Goal: Task Accomplishment & Management: Manage account settings

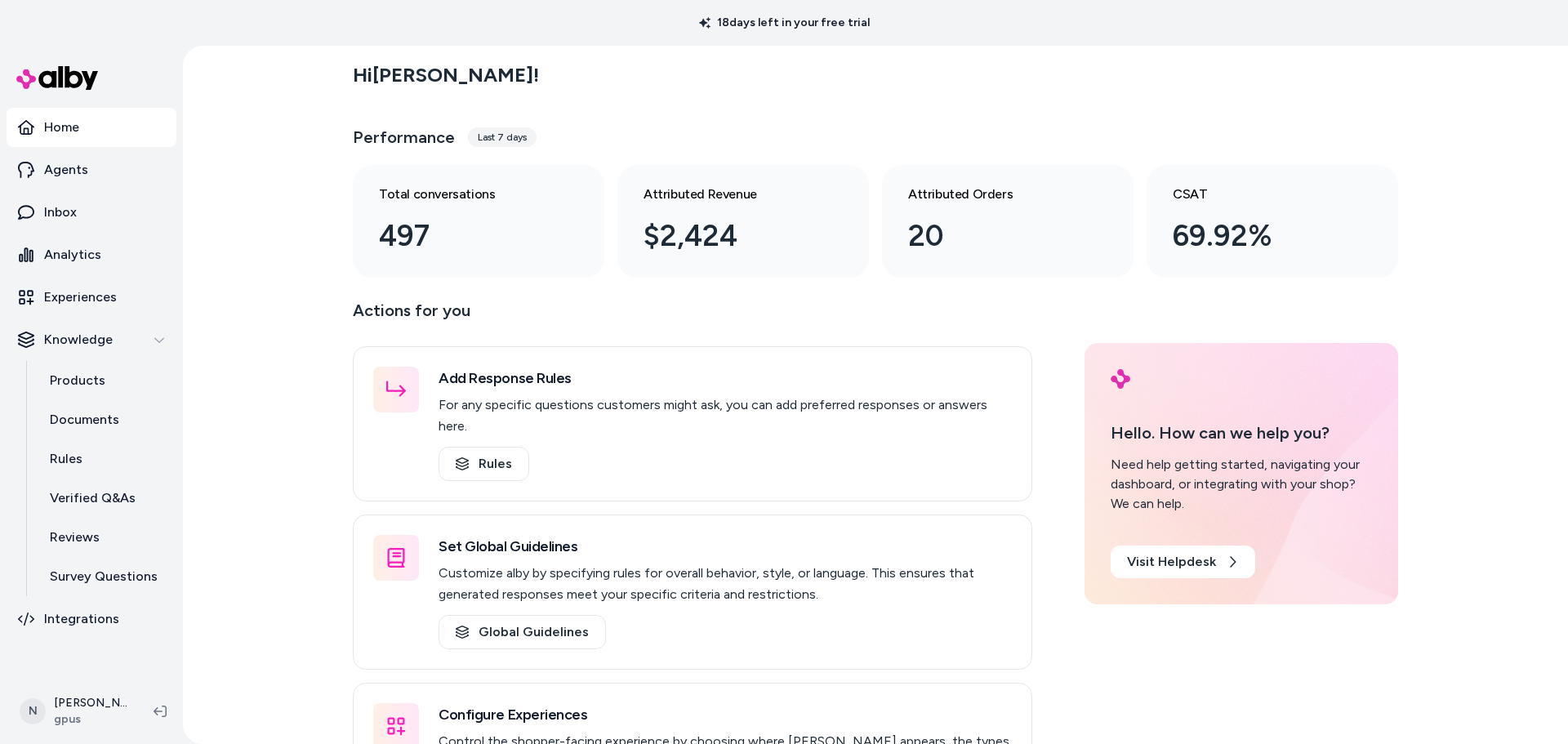
click at [312, 321] on div "Hi [PERSON_NAME] ! Performance Last 7 days Total conversations 497 Attributed R…" at bounding box center [875, 395] width 1384 height 698
click at [54, 247] on p "Analytics" at bounding box center [72, 254] width 57 height 20
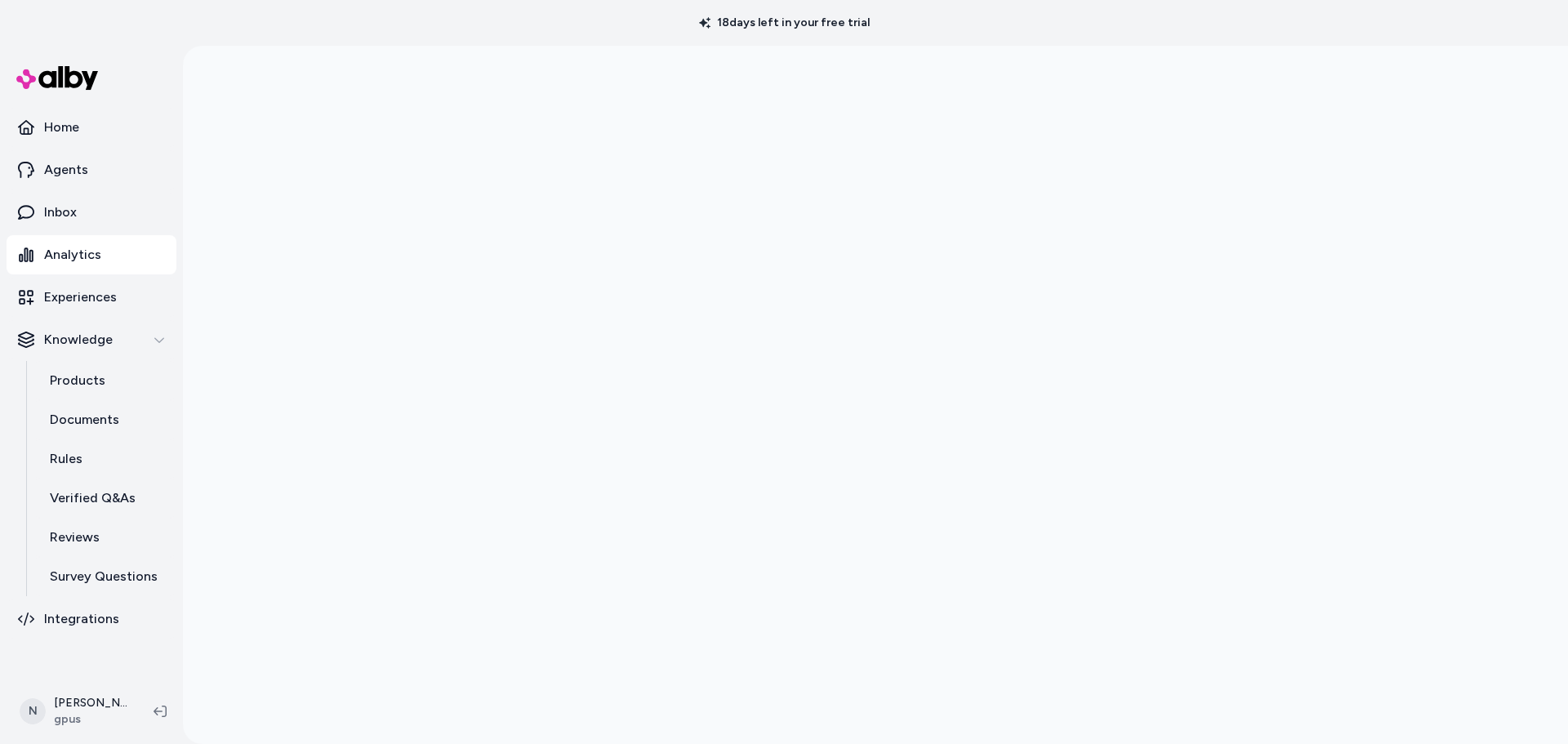
click at [272, 409] on div at bounding box center [875, 417] width 1384 height 744
click at [252, 462] on div at bounding box center [875, 372] width 1384 height 744
click at [309, 257] on div at bounding box center [875, 372] width 1384 height 744
click at [75, 281] on link "Experiences" at bounding box center [91, 297] width 170 height 39
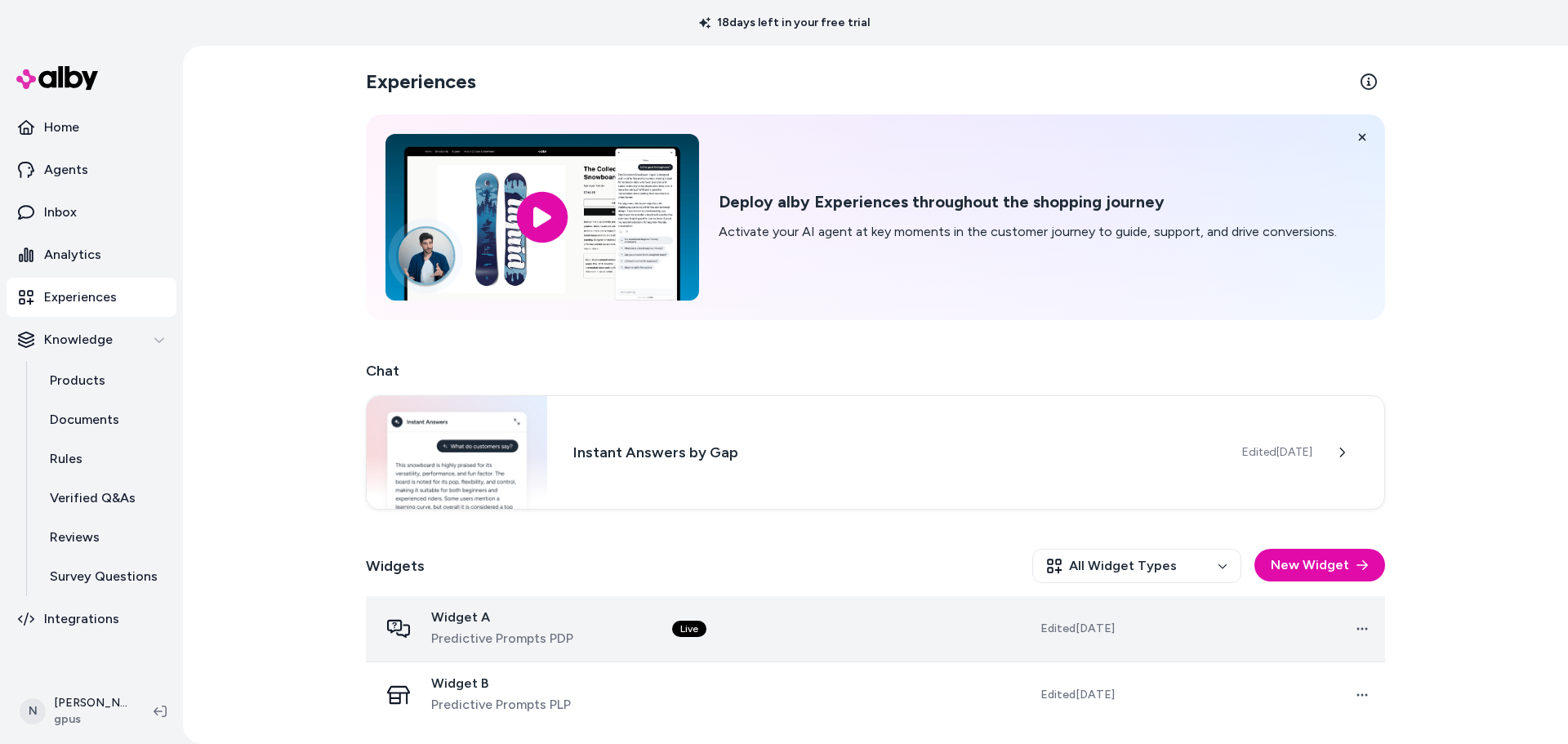
click at [624, 638] on div "Widget A Predictive Prompts PDP" at bounding box center [513, 628] width 267 height 39
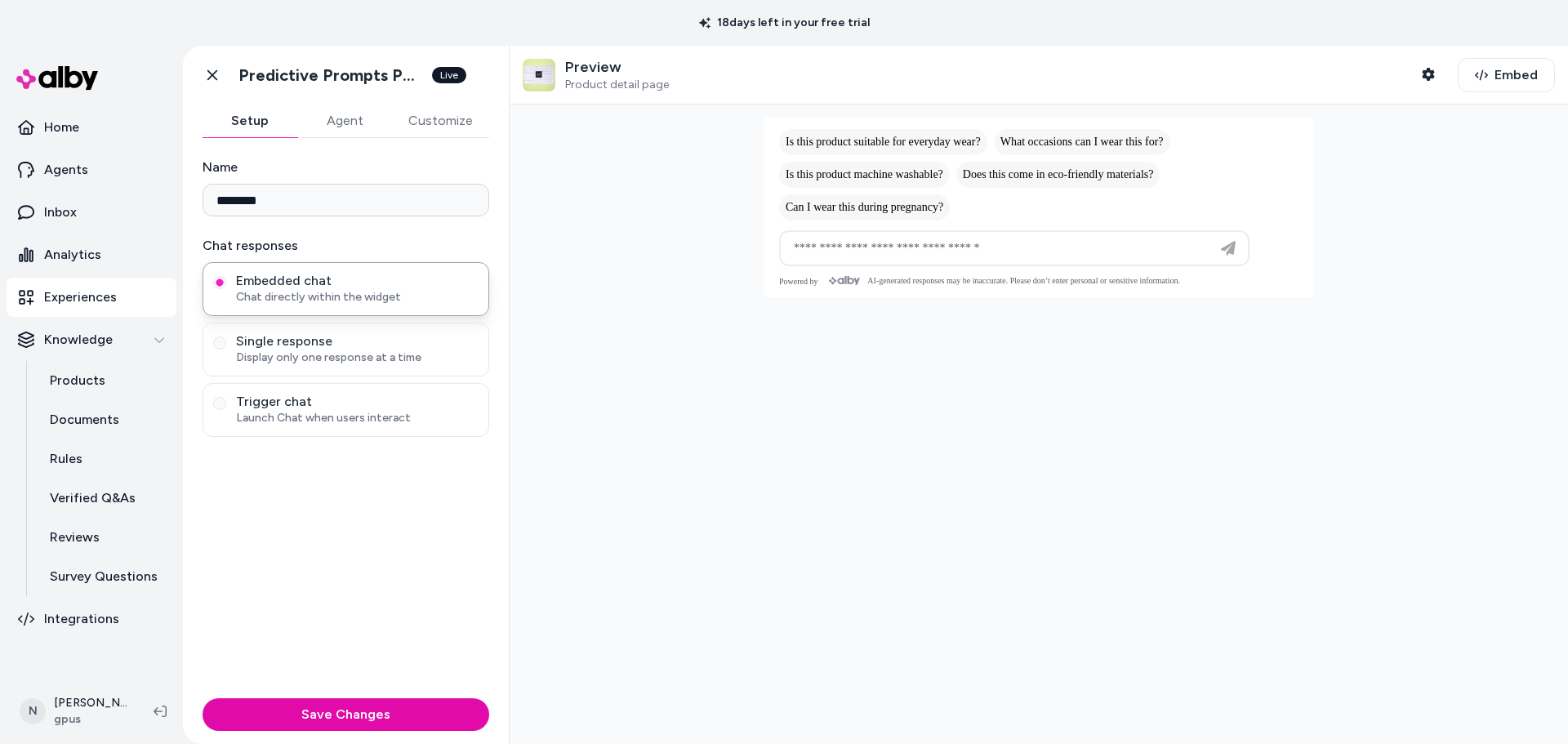
click at [435, 122] on button "Customize" at bounding box center [440, 121] width 97 height 33
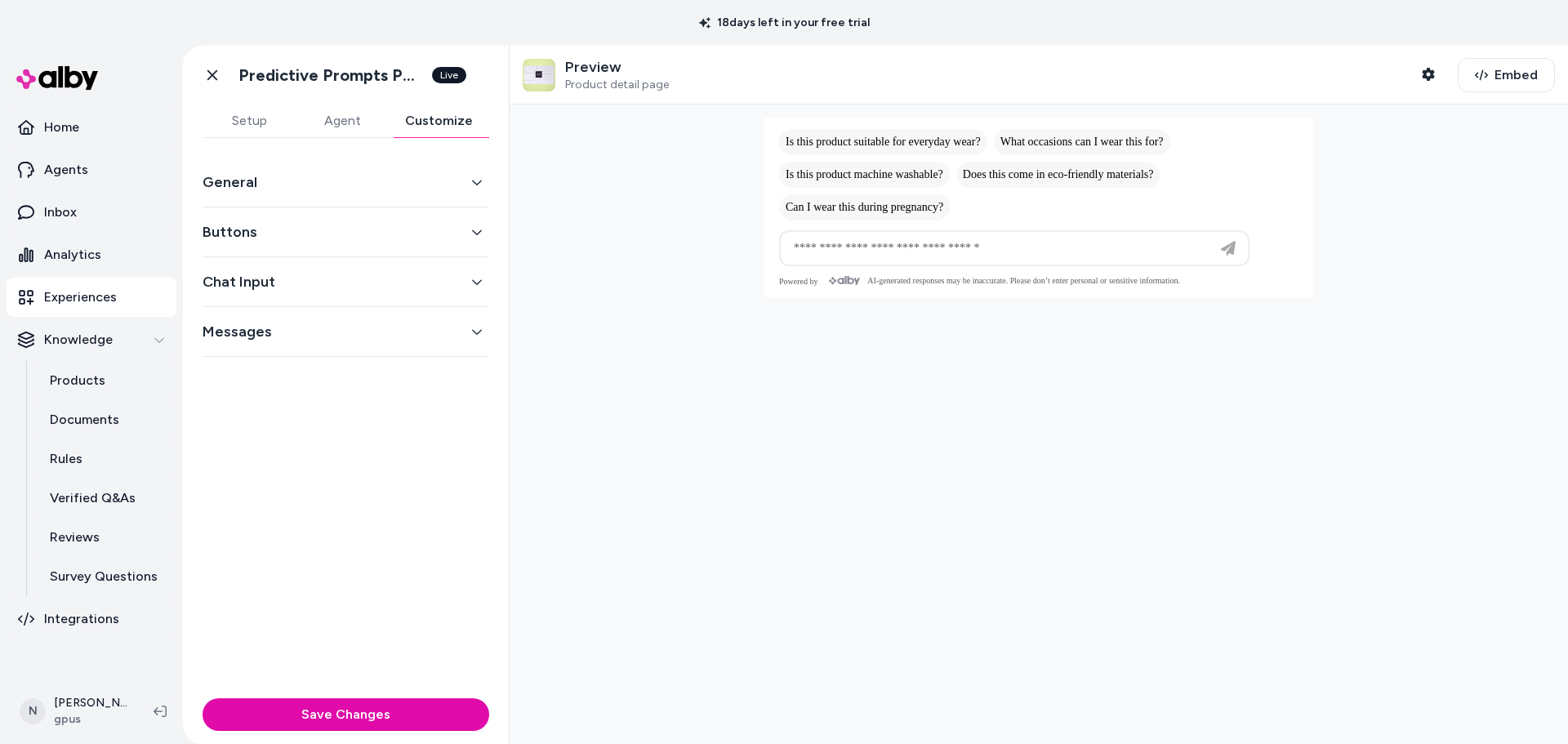
click at [315, 172] on button "General" at bounding box center [346, 182] width 286 height 23
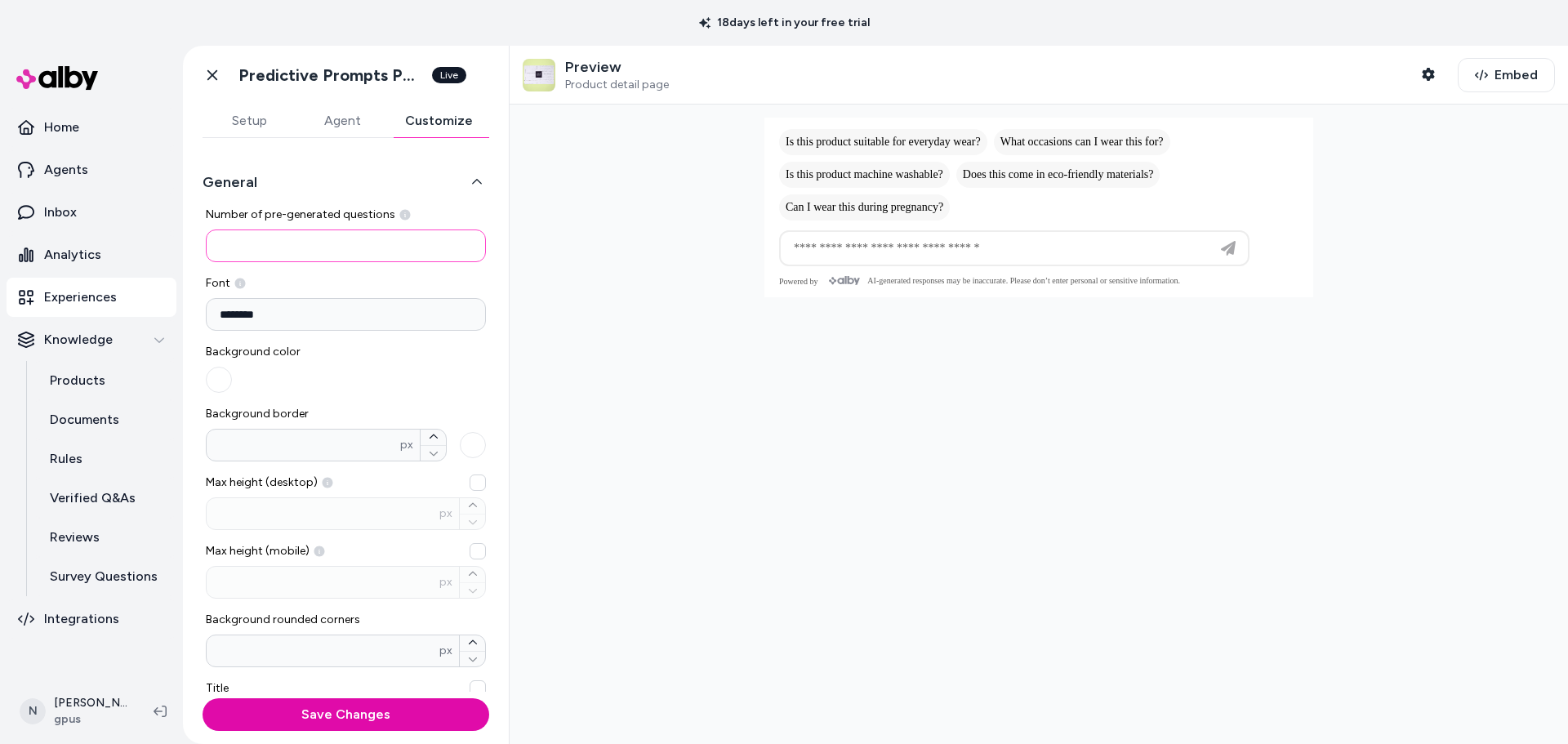
click at [306, 245] on input "*" at bounding box center [346, 246] width 280 height 33
type input "*"
click at [327, 157] on div "General Number of pre-generated questions * Font ******** Background color Back…" at bounding box center [346, 415] width 326 height 553
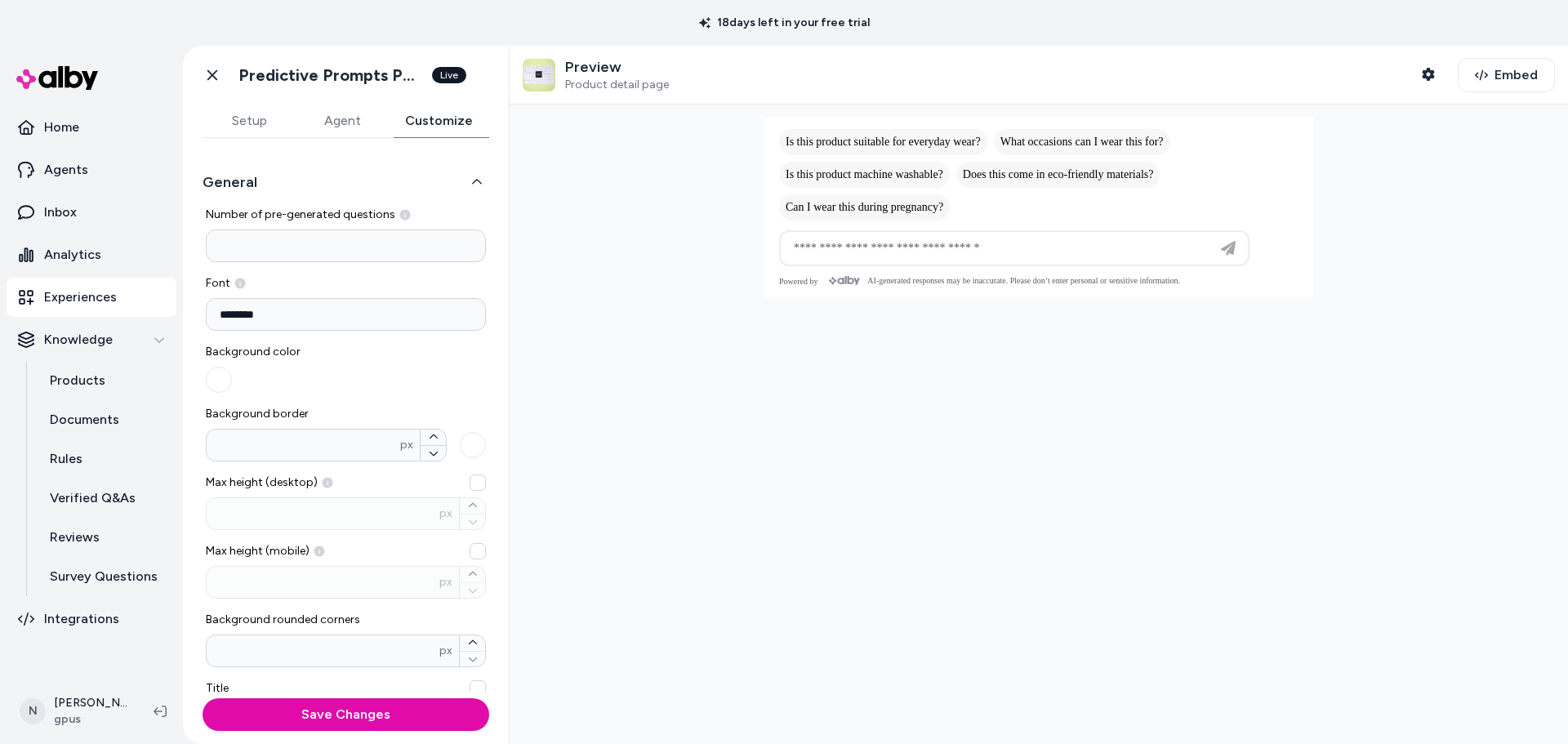
click at [327, 157] on div "General Number of pre-generated questions * Font ******** Background color Back…" at bounding box center [346, 415] width 326 height 553
click at [241, 223] on label "Number of pre-generated questions *" at bounding box center [346, 234] width 280 height 55
click at [241, 229] on input "*" at bounding box center [346, 246] width 280 height 33
click at [203, 698] on button "Save Changes" at bounding box center [346, 715] width 286 height 33
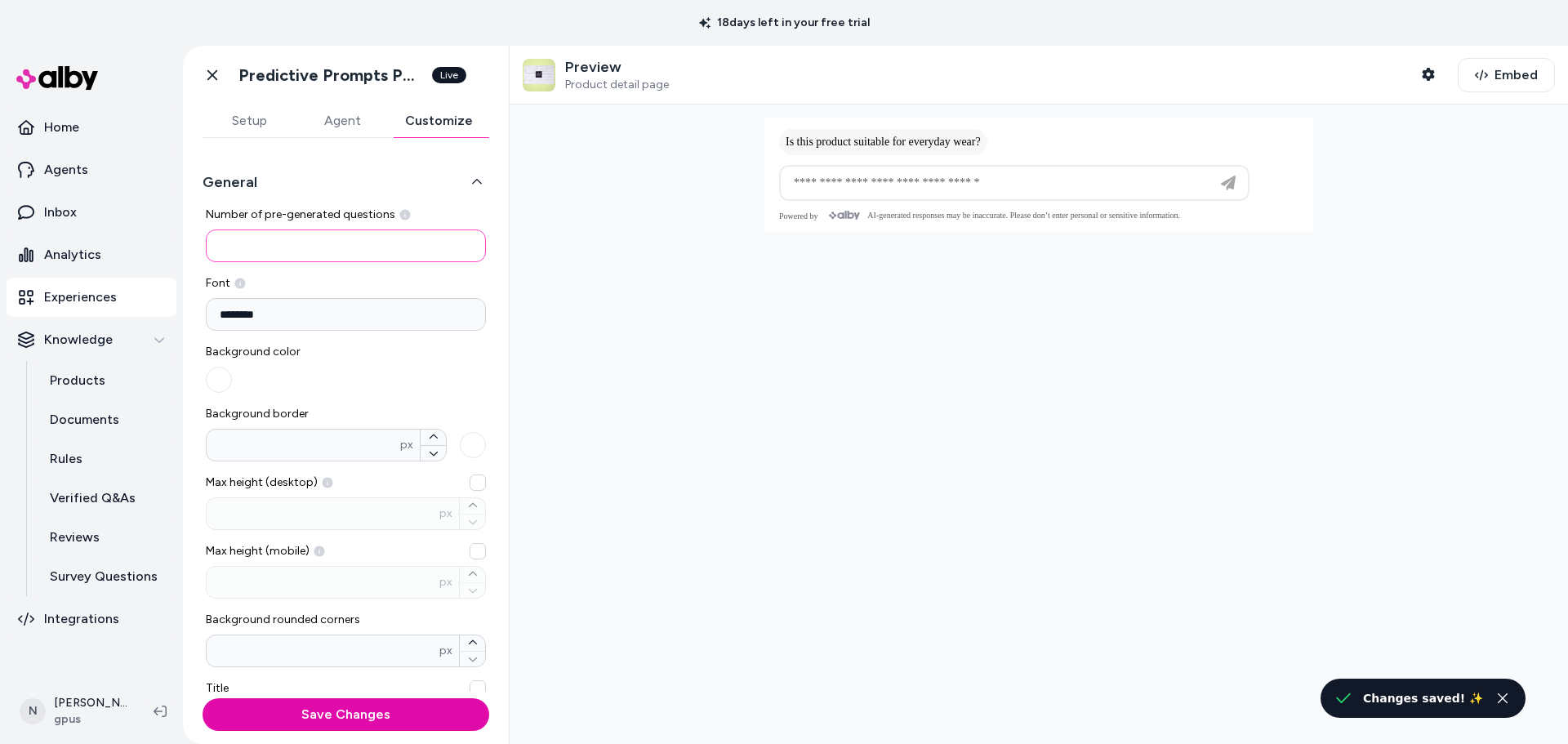
click at [334, 247] on input "*" at bounding box center [346, 246] width 280 height 33
type input "*"
click at [203, 698] on button "Save Changes" at bounding box center [346, 715] width 286 height 33
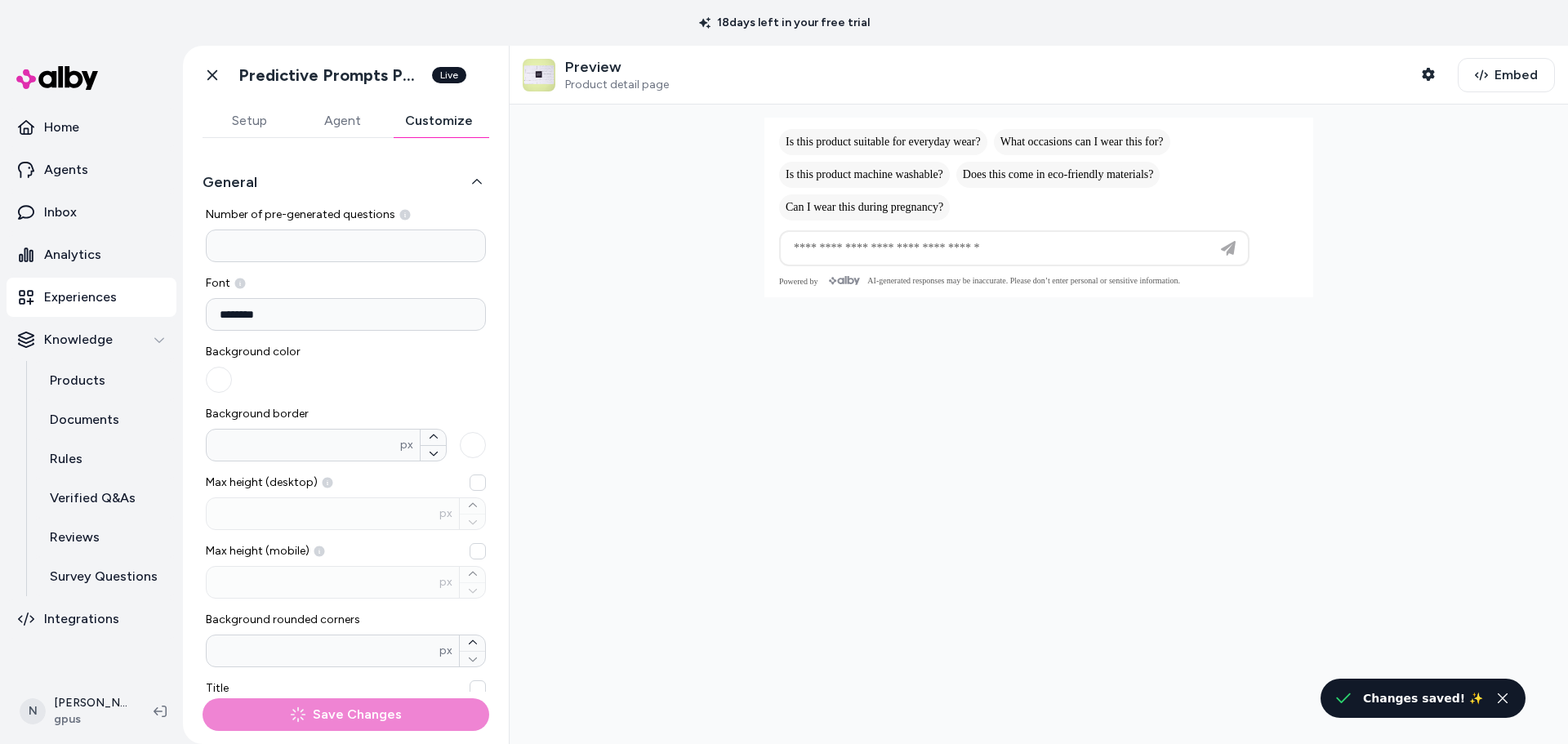
click at [340, 173] on button "General" at bounding box center [346, 182] width 286 height 23
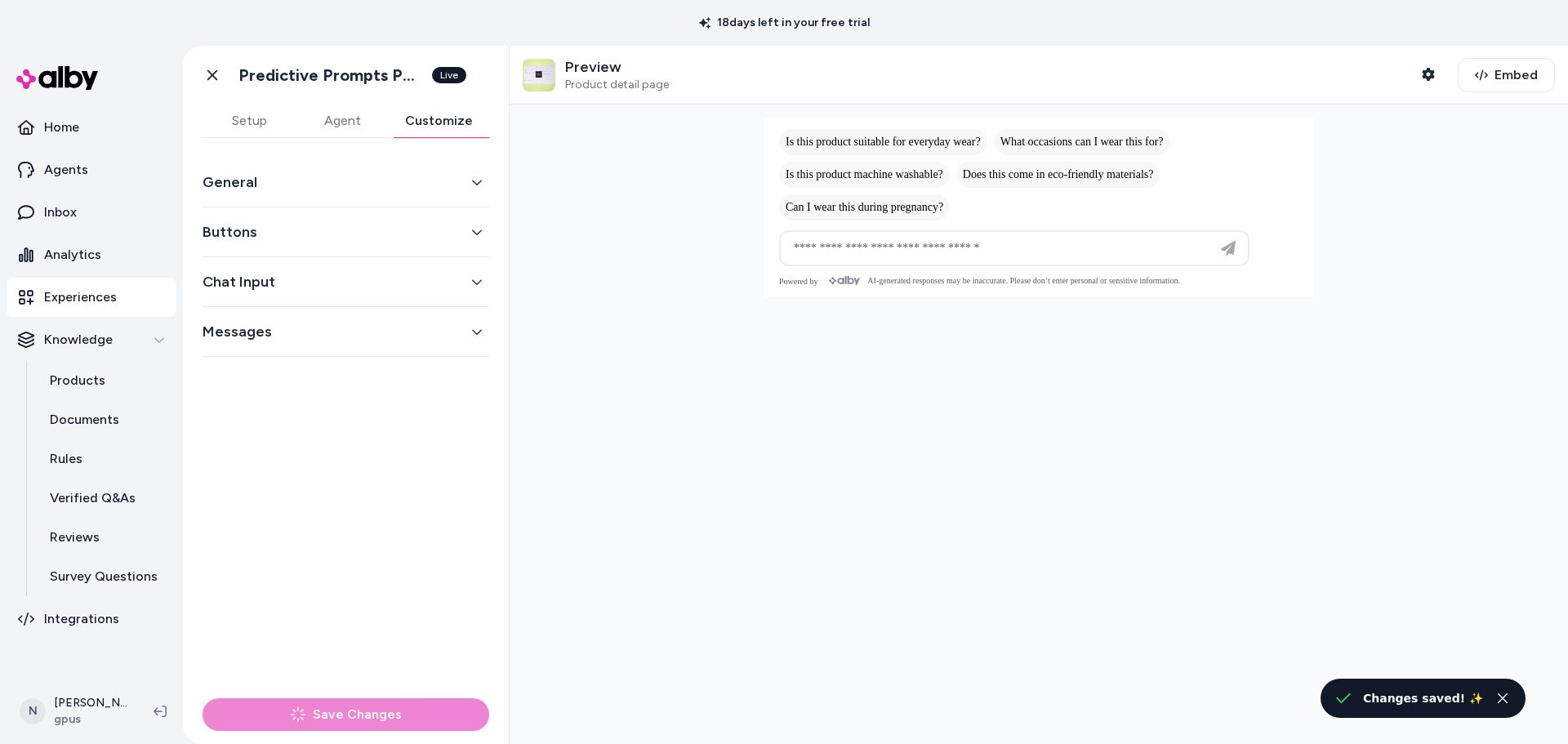
click at [334, 181] on button "General" at bounding box center [346, 182] width 286 height 23
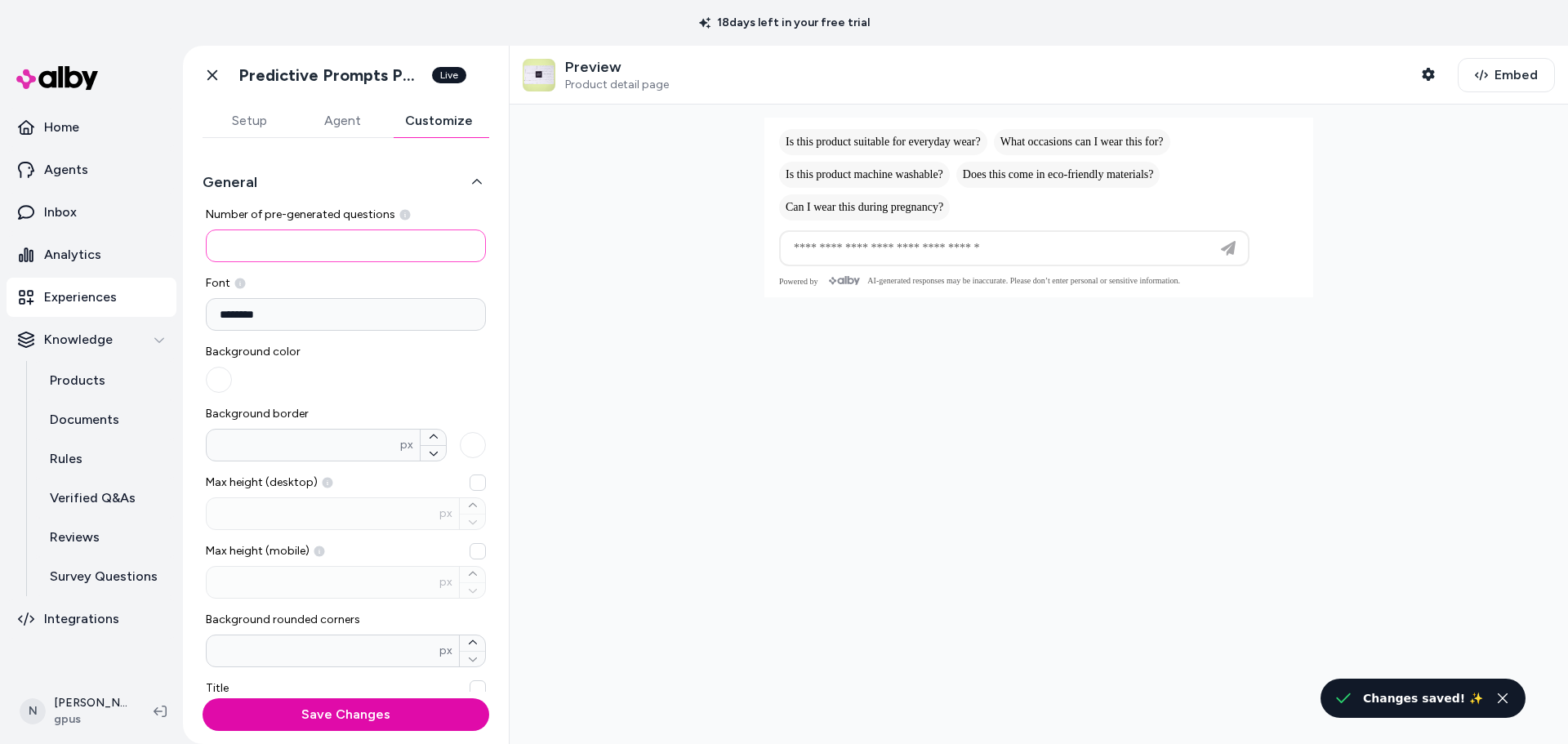
click at [303, 234] on input "*" at bounding box center [346, 246] width 280 height 33
click at [203, 698] on button "Save Changes" at bounding box center [346, 715] width 286 height 33
click at [350, 160] on div "General Number of pre-generated questions * Font ******** Background color Back…" at bounding box center [346, 604] width 286 height 894
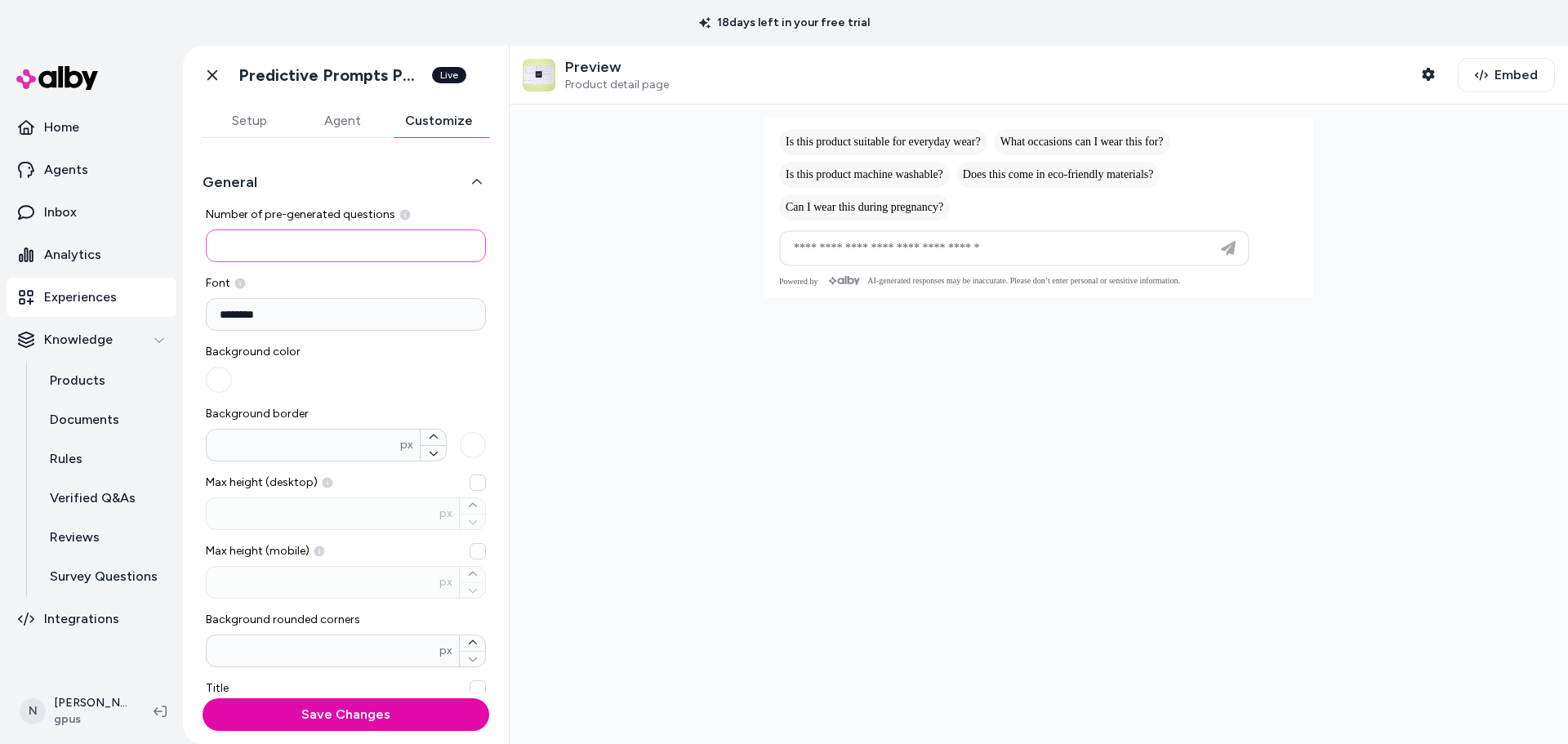
click at [347, 240] on input "*" at bounding box center [346, 246] width 280 height 33
click at [218, 146] on div "General Number of pre-generated questions * Font ******** Background color Back…" at bounding box center [346, 415] width 326 height 553
click at [269, 250] on input "*" at bounding box center [346, 246] width 280 height 33
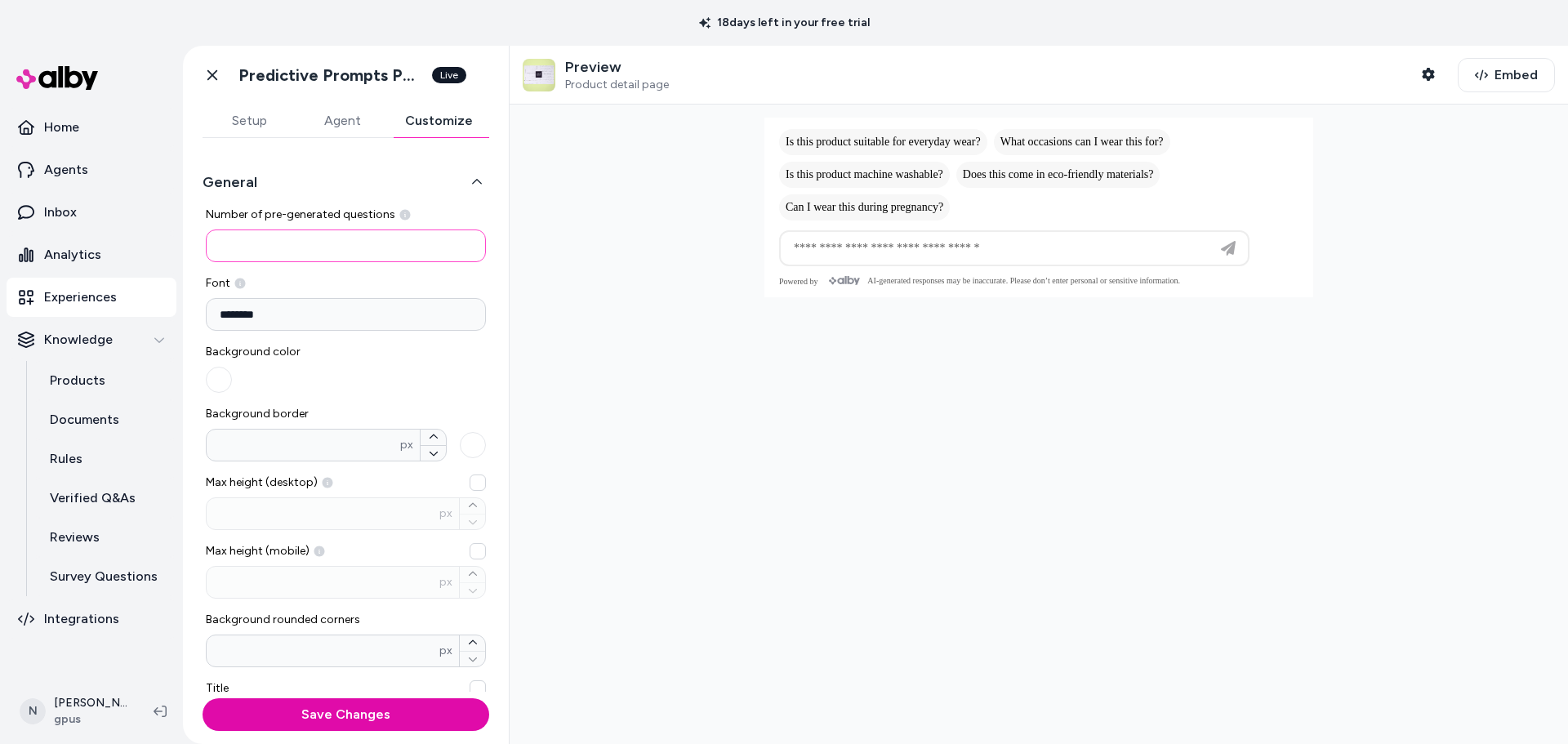
click at [269, 250] on input "*" at bounding box center [346, 246] width 280 height 33
type input "*"
click at [284, 178] on button "General" at bounding box center [346, 182] width 286 height 23
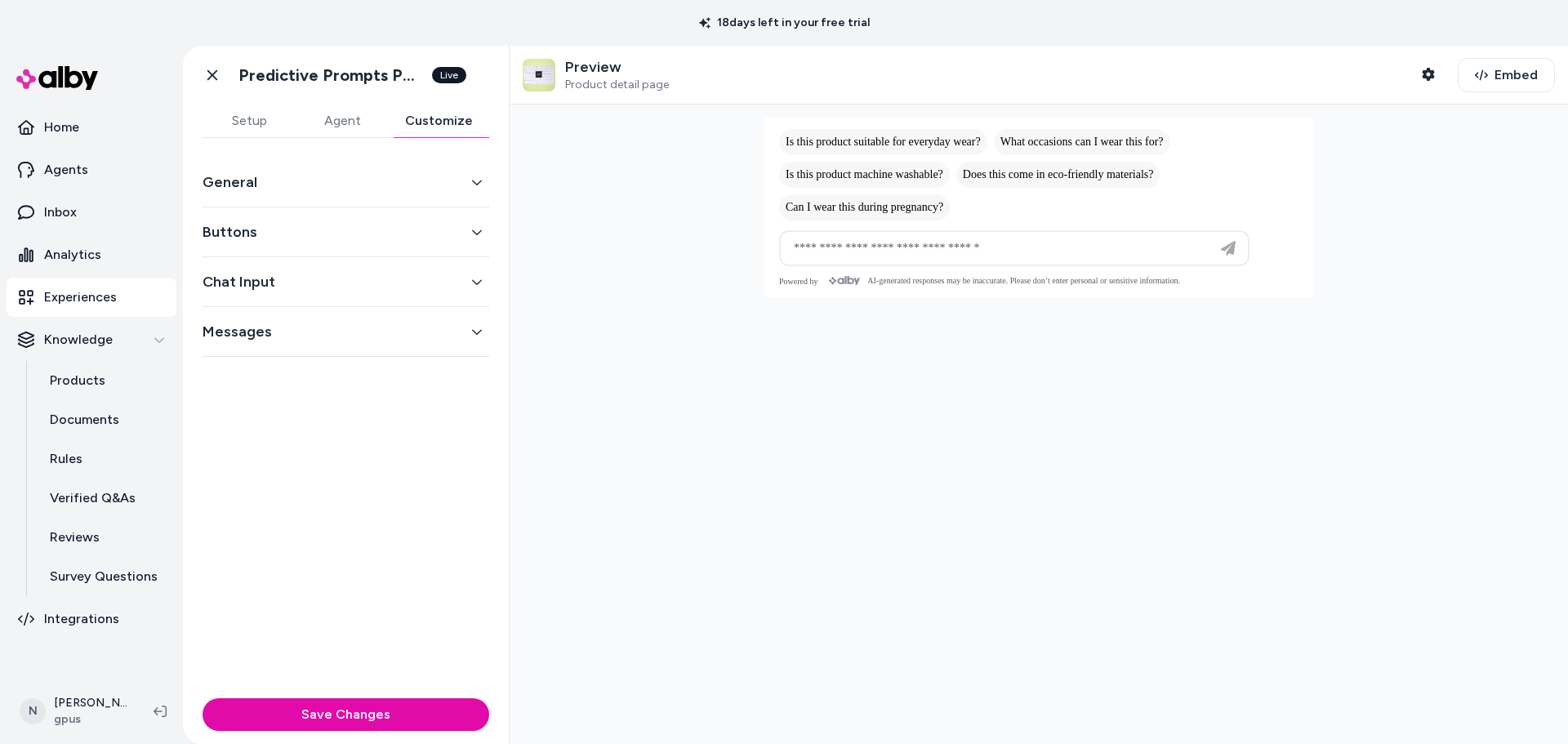
click at [284, 178] on button "General" at bounding box center [346, 182] width 286 height 23
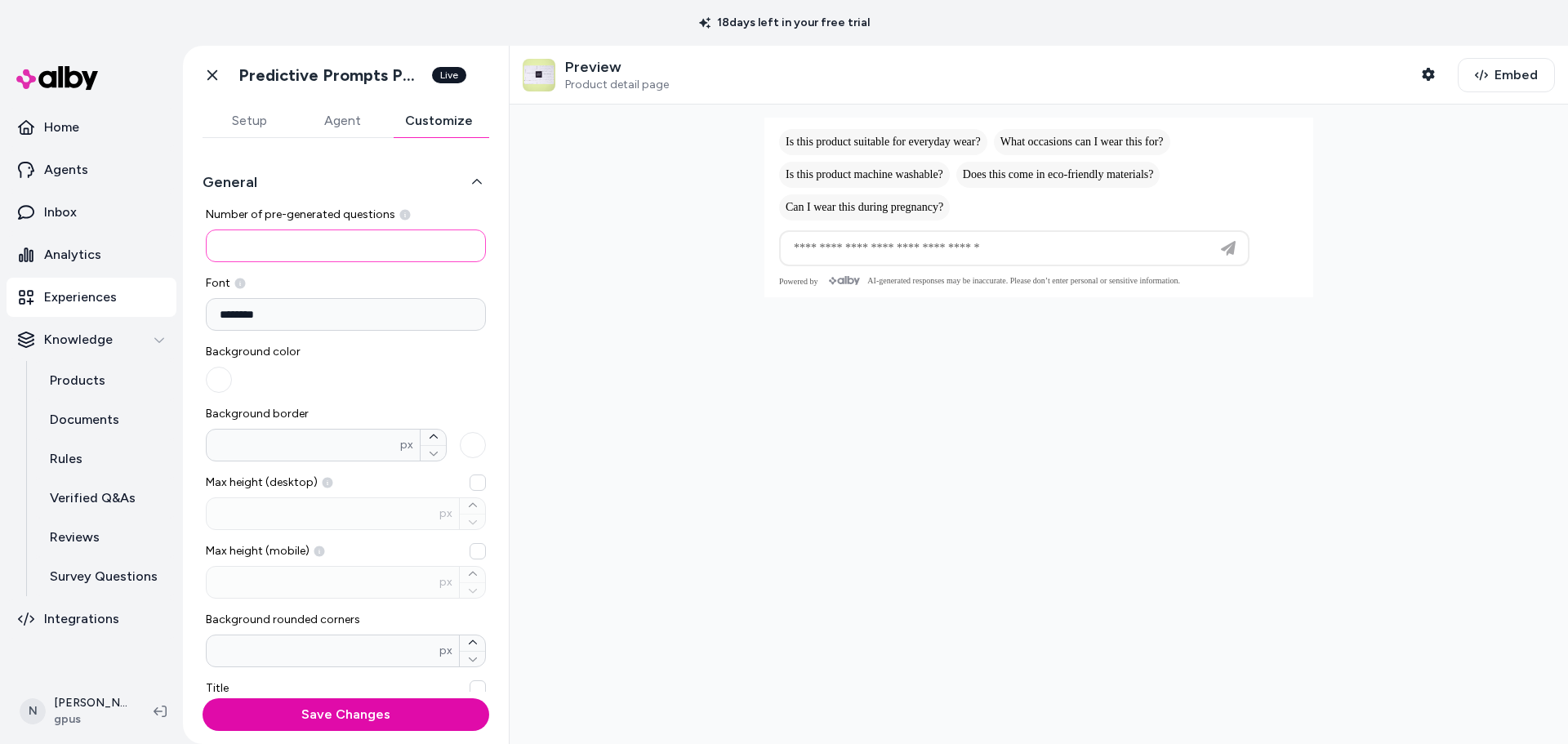
click at [255, 240] on input "*" at bounding box center [346, 246] width 280 height 33
click at [93, 23] on div "18 days left in your free trial" at bounding box center [784, 22] width 1568 height 46
click at [281, 248] on input "*" at bounding box center [346, 246] width 280 height 33
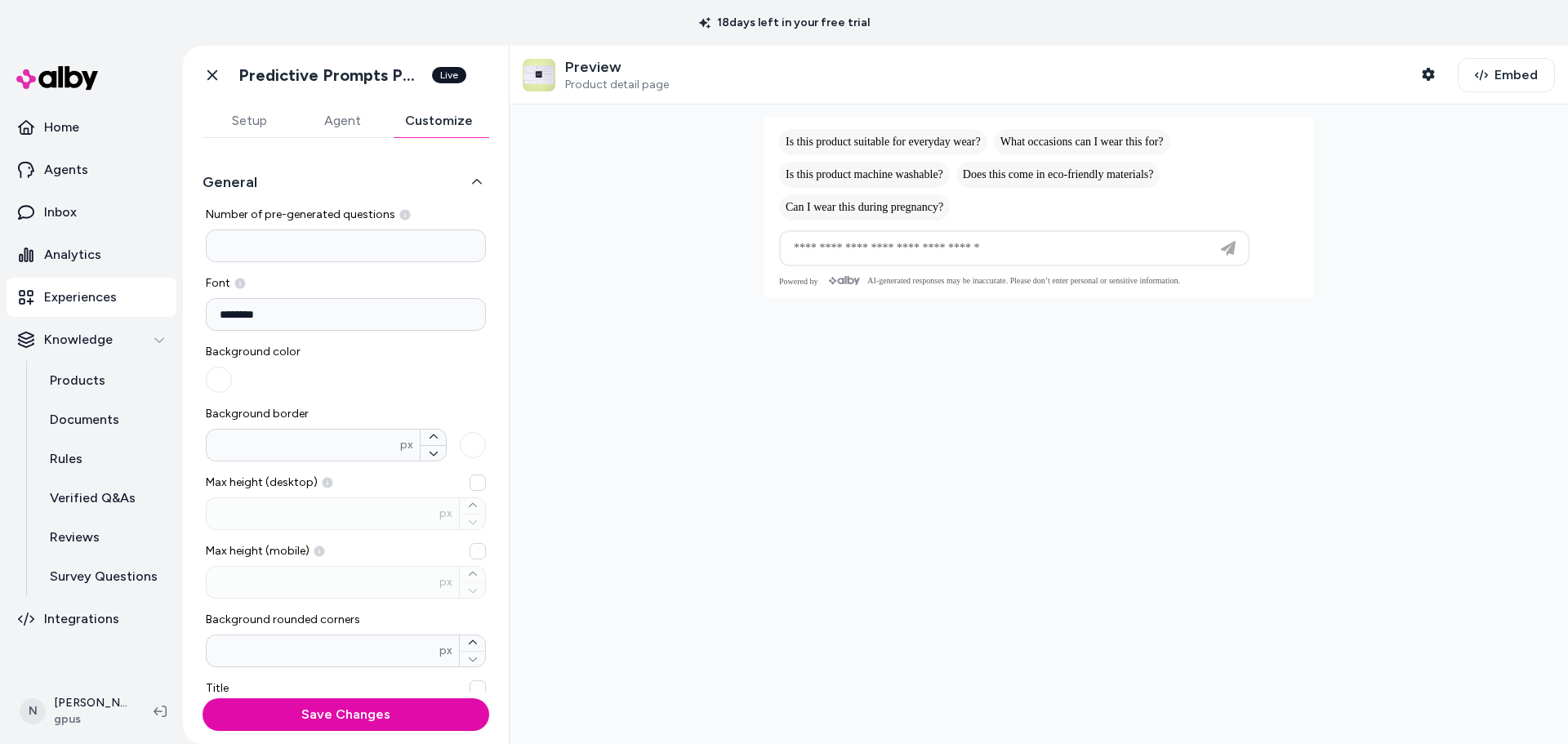
click at [66, 23] on div "18 days left in your free trial" at bounding box center [784, 22] width 1568 height 46
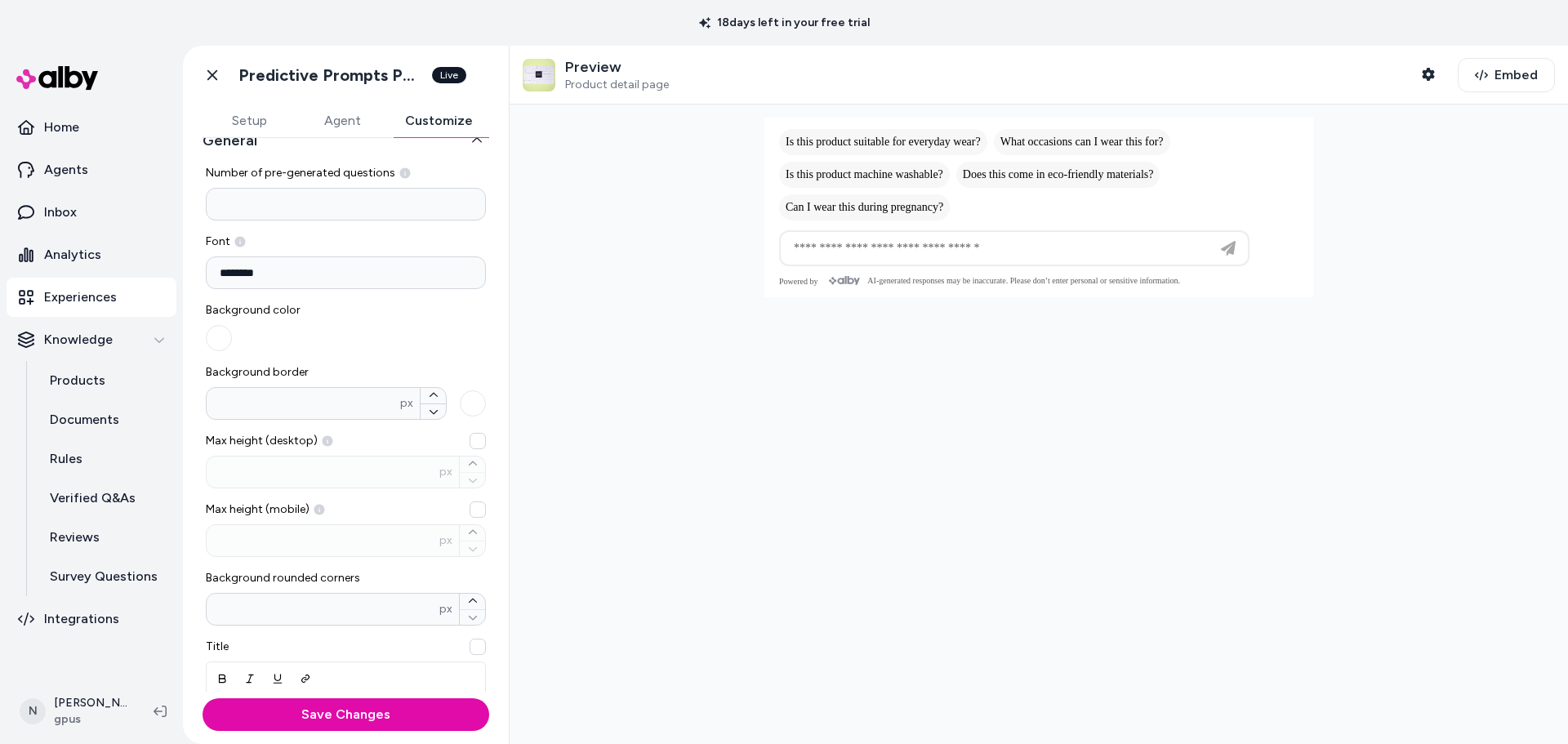
scroll to position [82, 0]
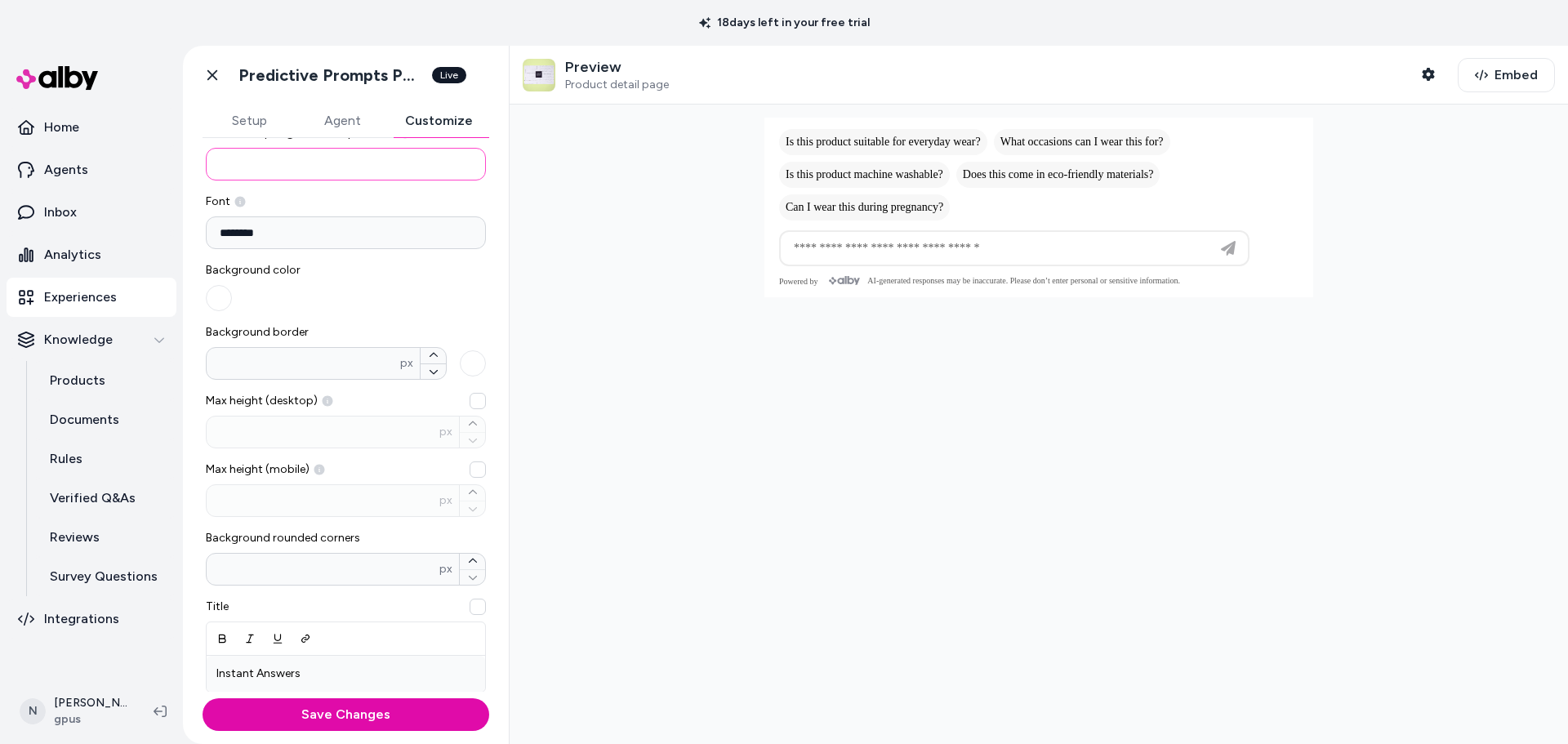
click at [317, 168] on input "*" at bounding box center [346, 164] width 280 height 33
type input "*"
click at [320, 720] on button "Save Changes" at bounding box center [346, 715] width 286 height 33
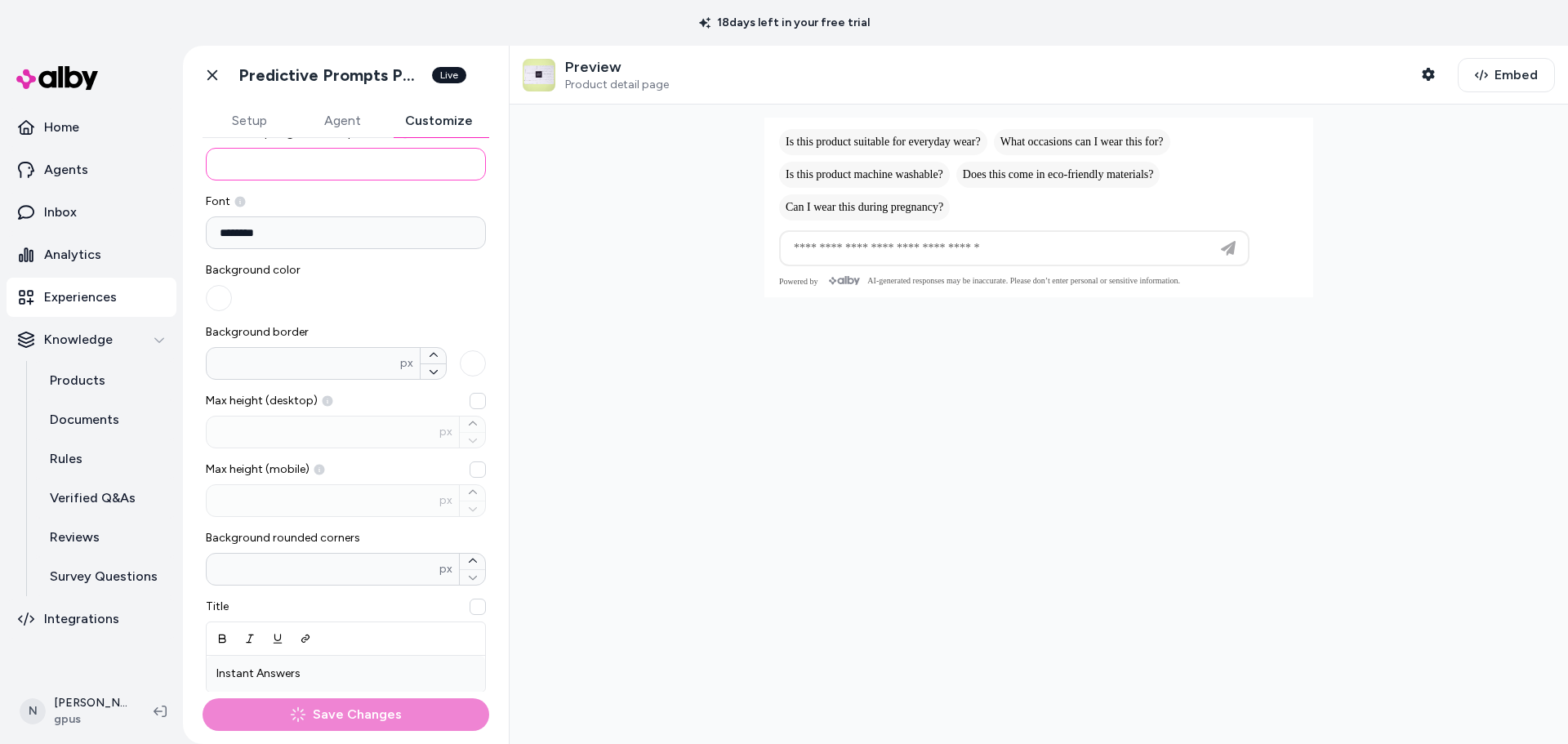
click at [299, 170] on input "*" at bounding box center [346, 164] width 280 height 33
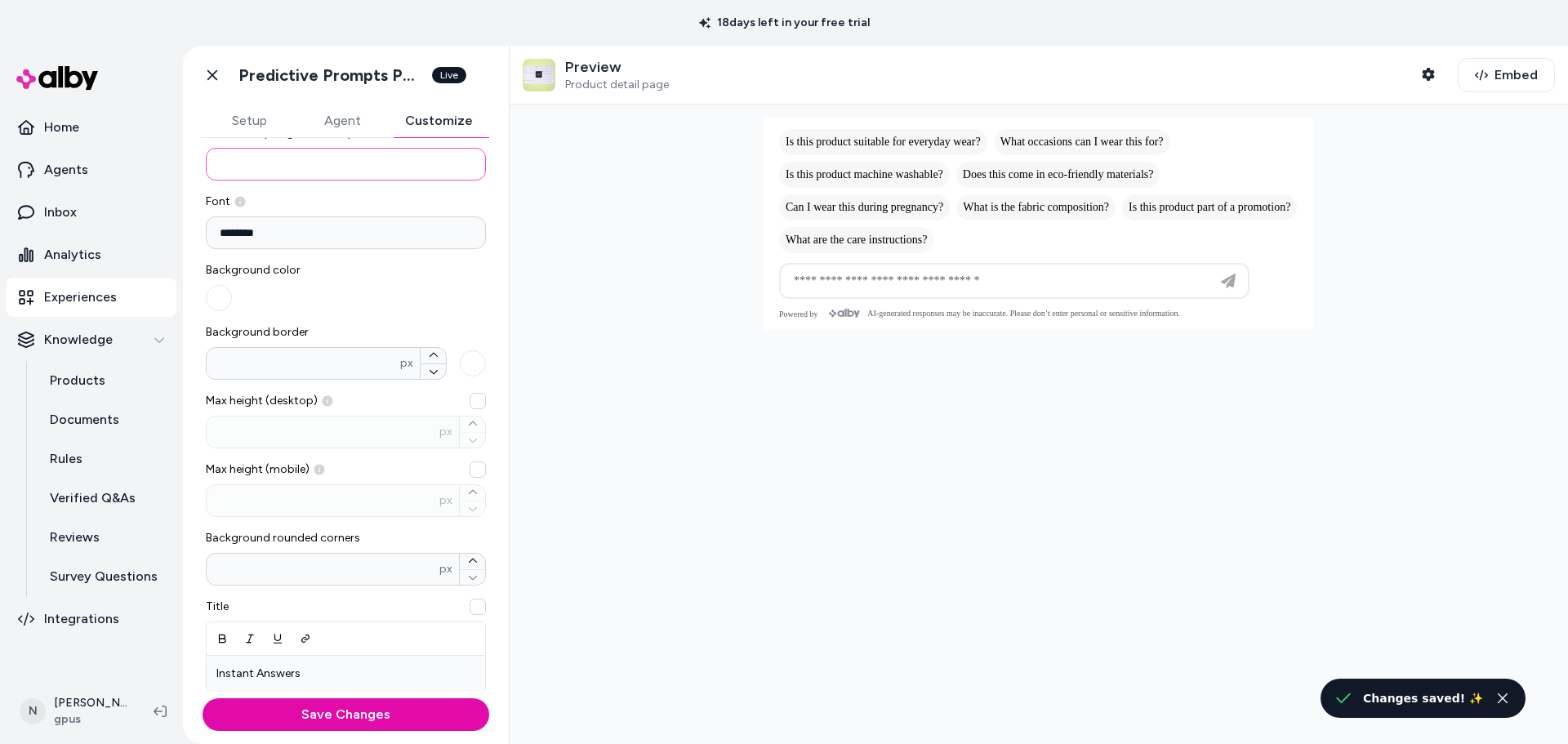
click at [203, 698] on button "Save Changes" at bounding box center [346, 715] width 286 height 33
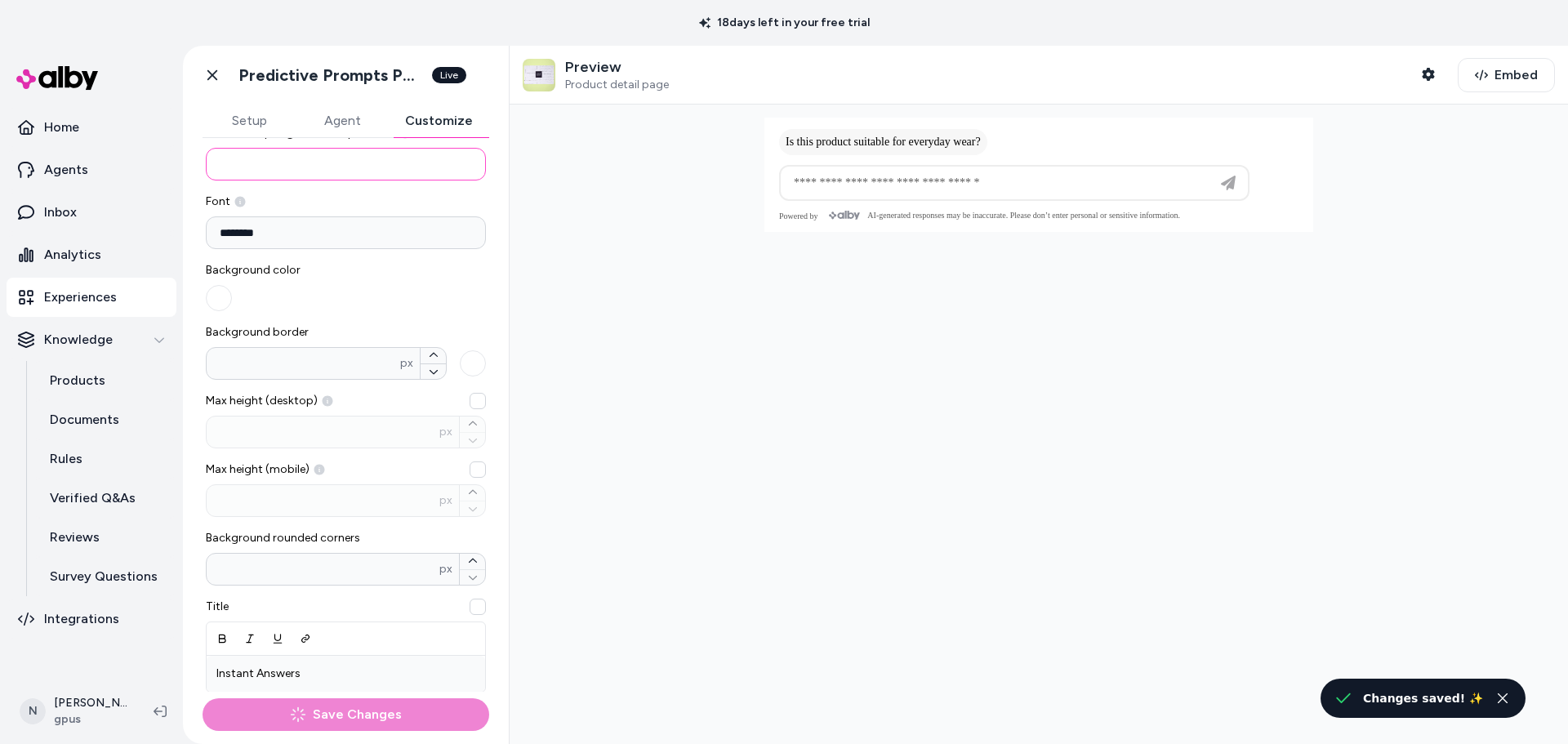
click at [299, 170] on input "*" at bounding box center [346, 164] width 280 height 33
click at [203, 698] on button "Save Changes" at bounding box center [346, 715] width 286 height 33
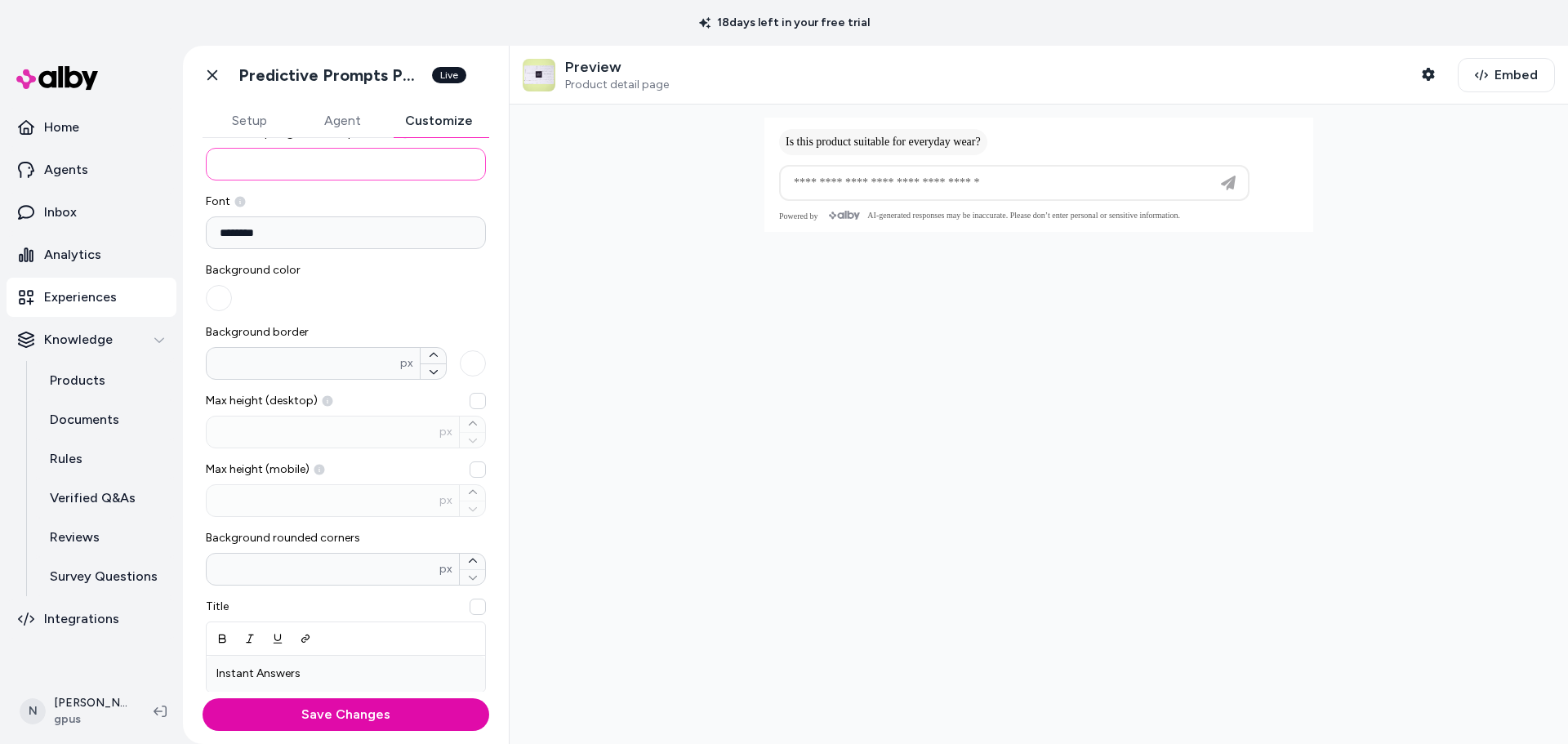
click at [299, 170] on input "**" at bounding box center [346, 164] width 280 height 33
click at [203, 698] on button "Save Changes" at bounding box center [346, 715] width 286 height 33
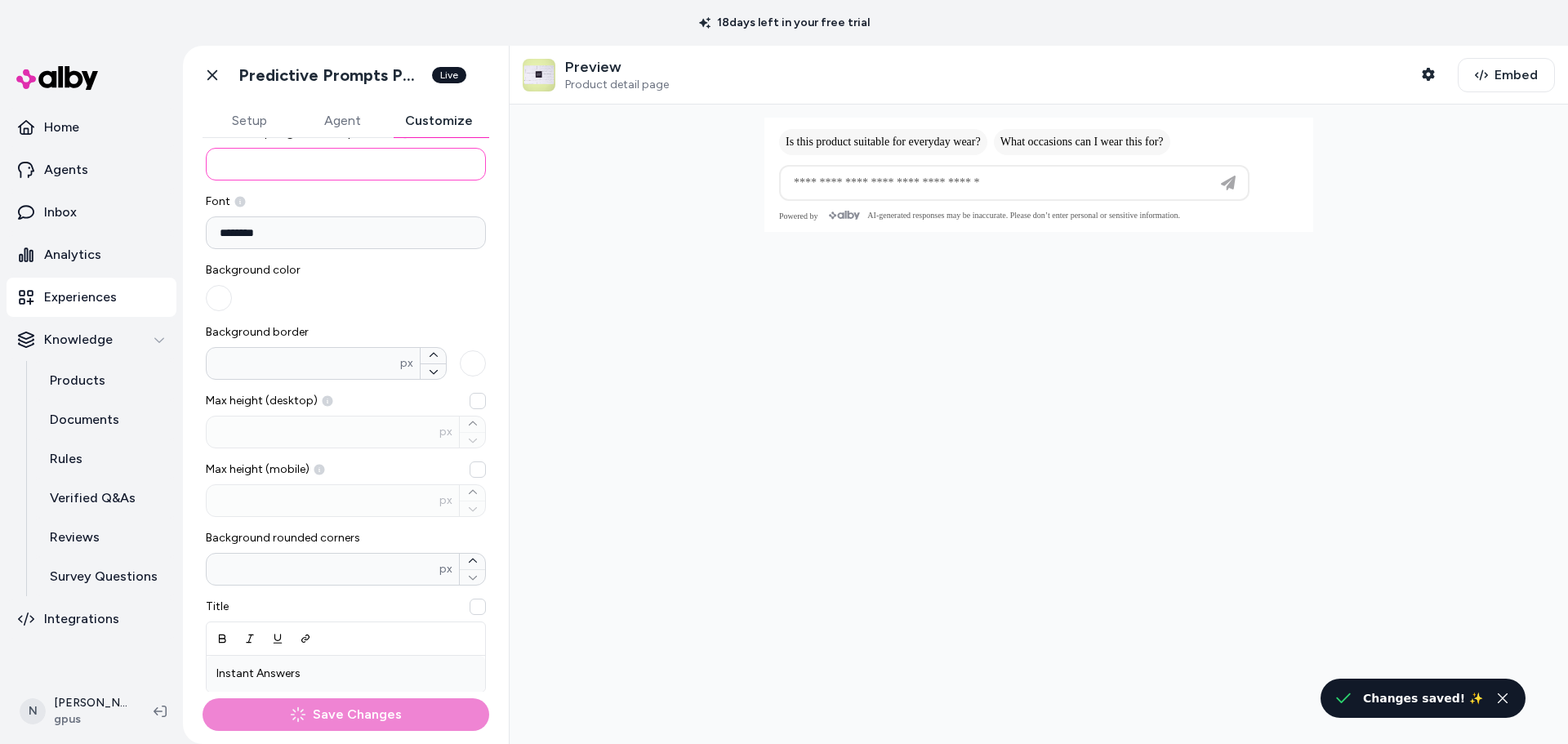
click at [299, 170] on input "*" at bounding box center [346, 164] width 280 height 33
click at [203, 698] on button "Save Changes" at bounding box center [346, 715] width 286 height 33
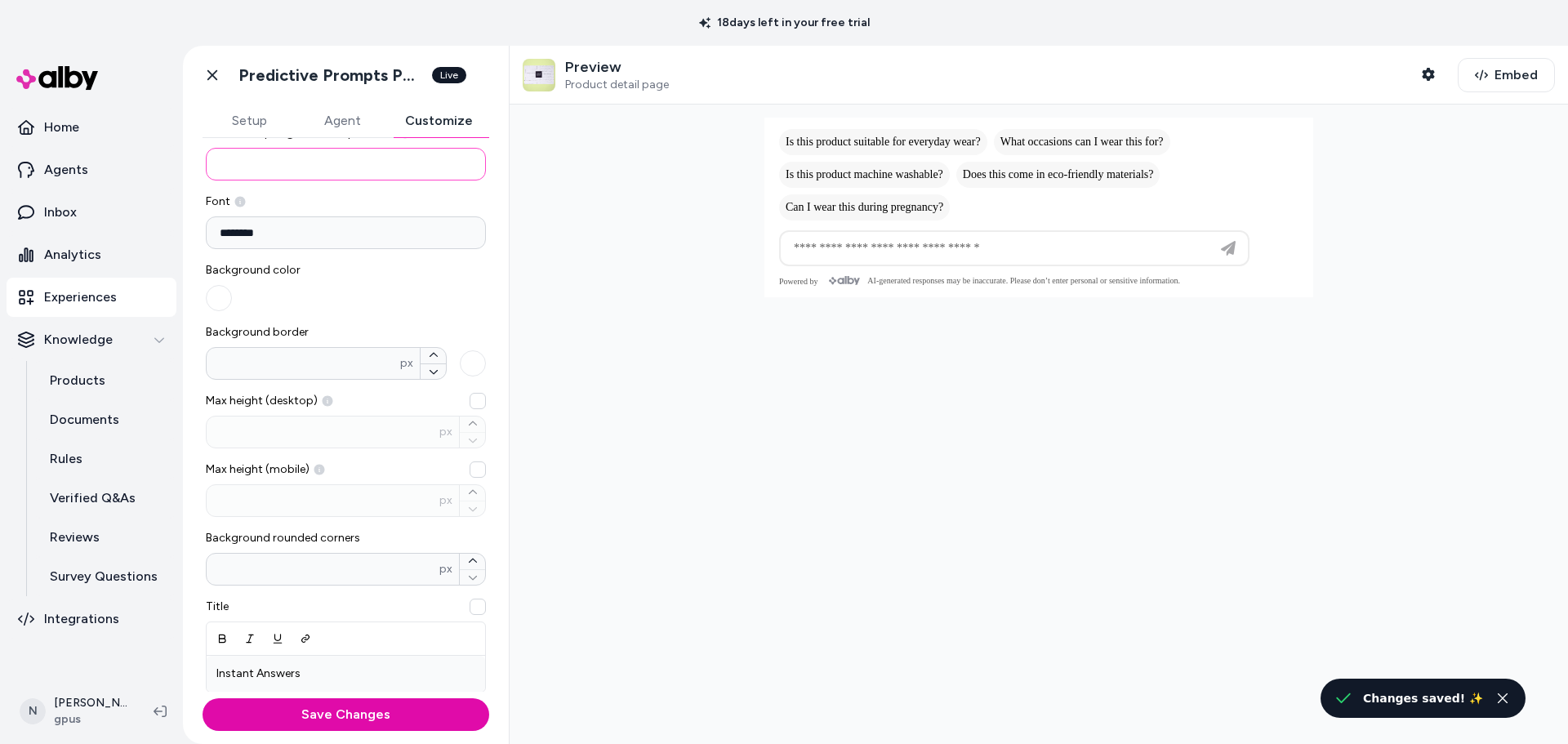
click at [299, 170] on input "*" at bounding box center [346, 164] width 280 height 33
type input "*"
click at [203, 698] on button "Save Changes" at bounding box center [346, 715] width 286 height 33
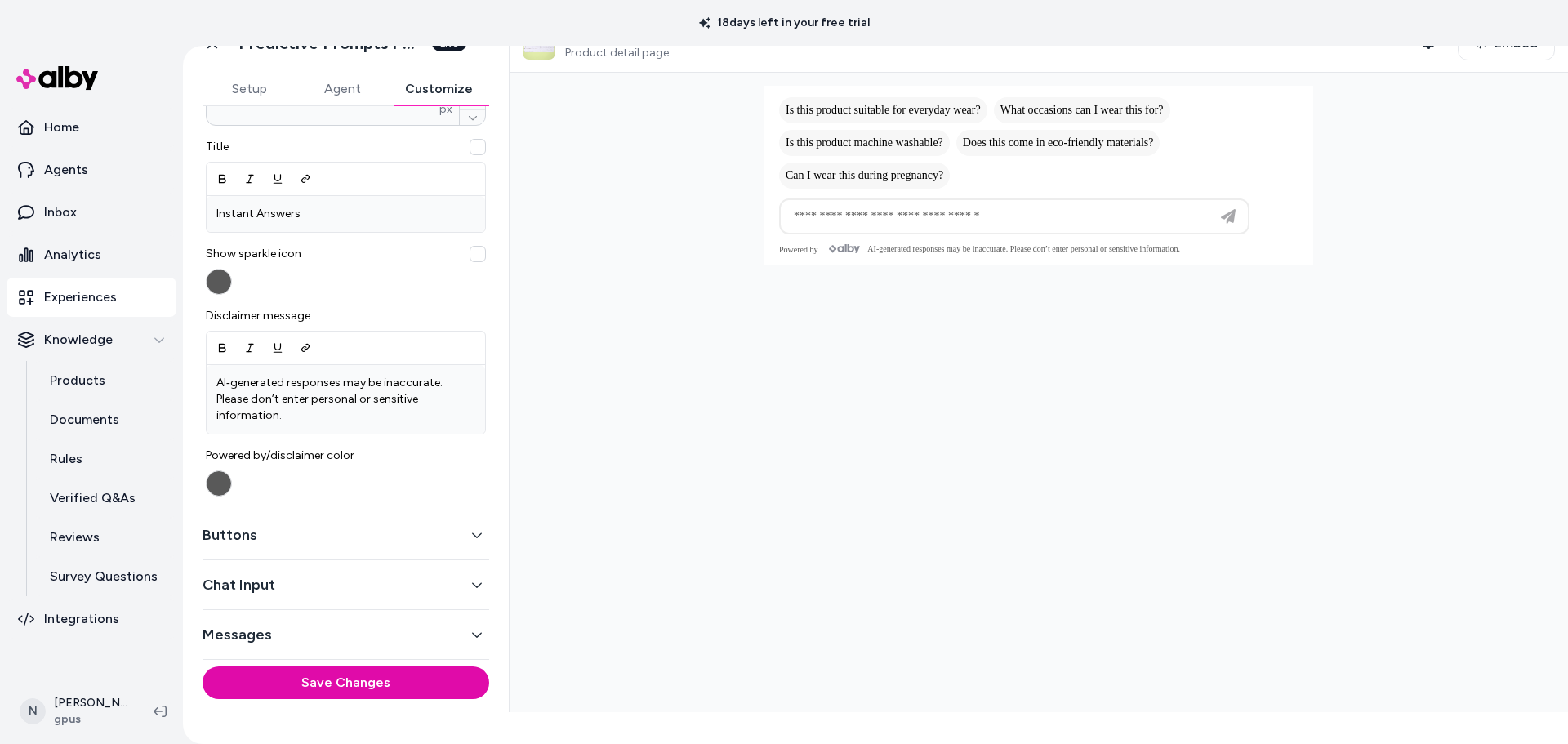
scroll to position [59, 0]
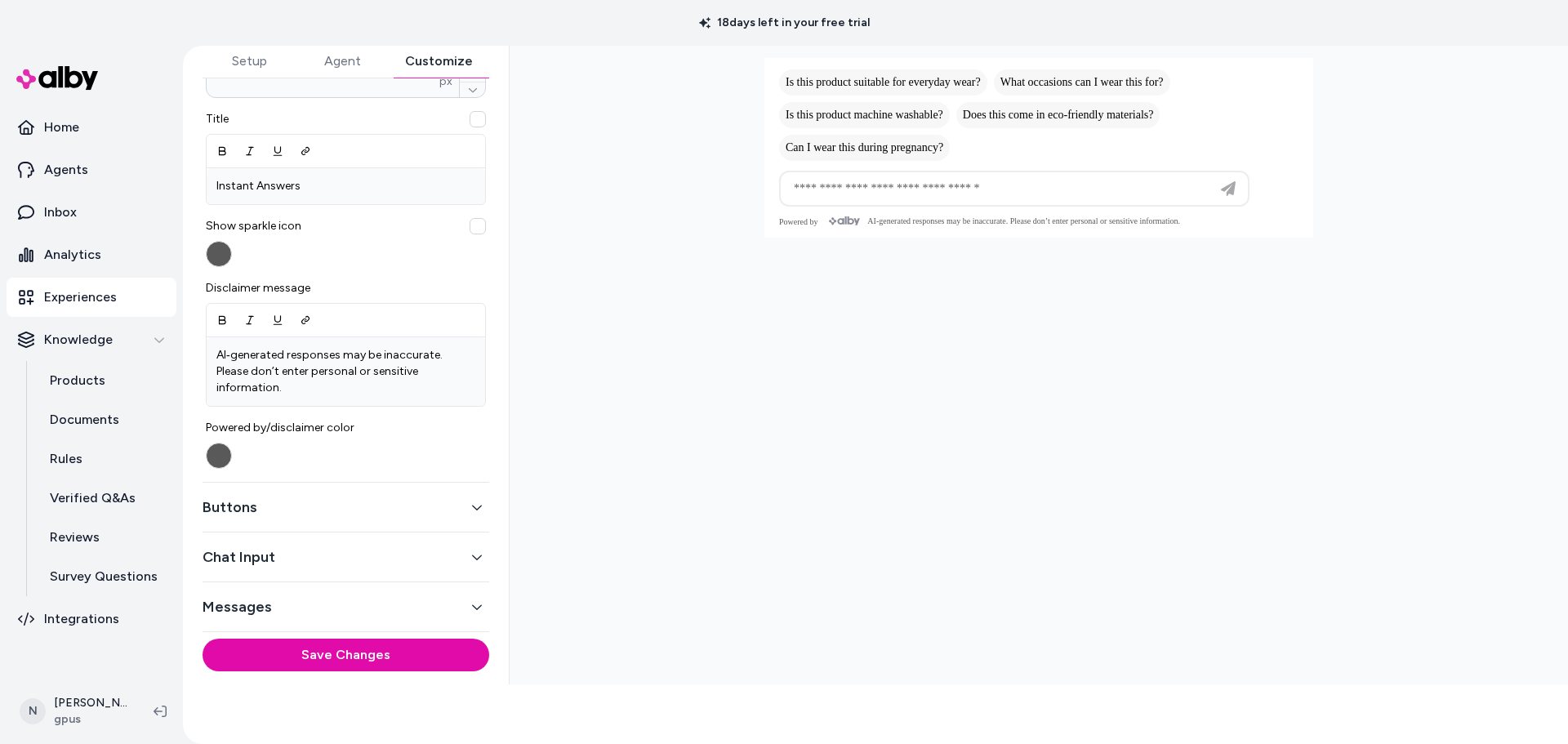
click at [309, 513] on button "Buttons" at bounding box center [346, 507] width 286 height 23
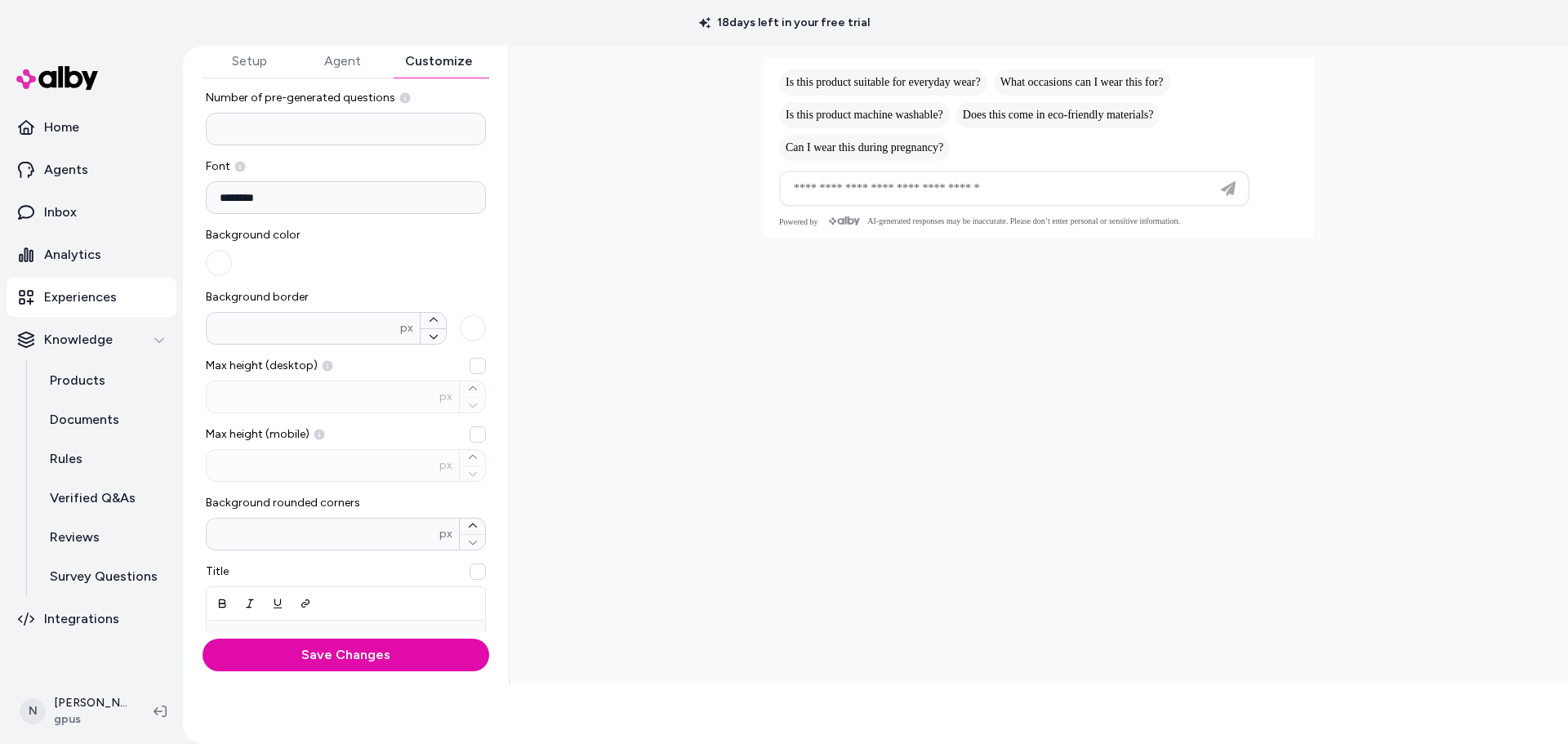
scroll to position [0, 0]
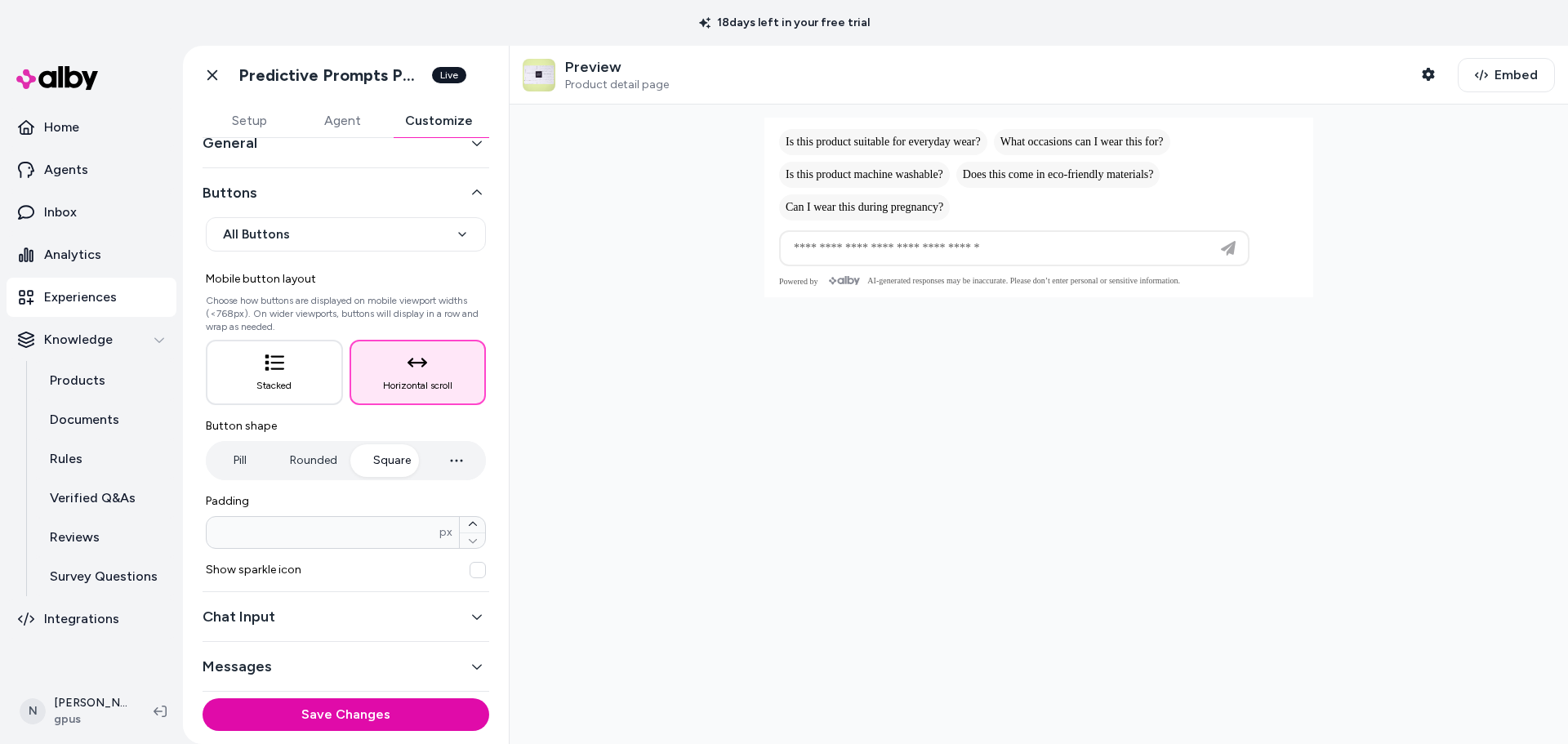
click at [316, 621] on button "Chat Input" at bounding box center [346, 616] width 286 height 23
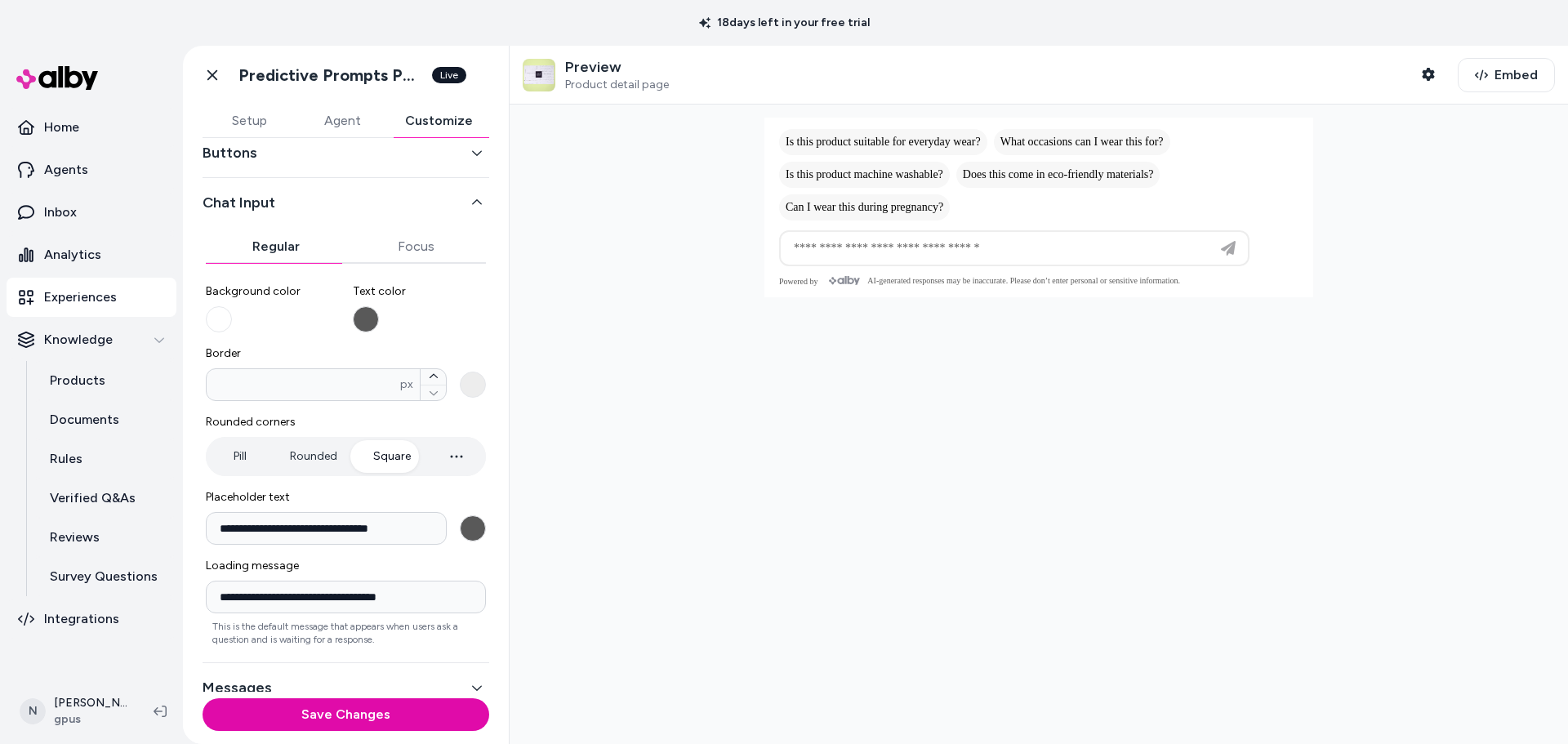
scroll to position [101, 0]
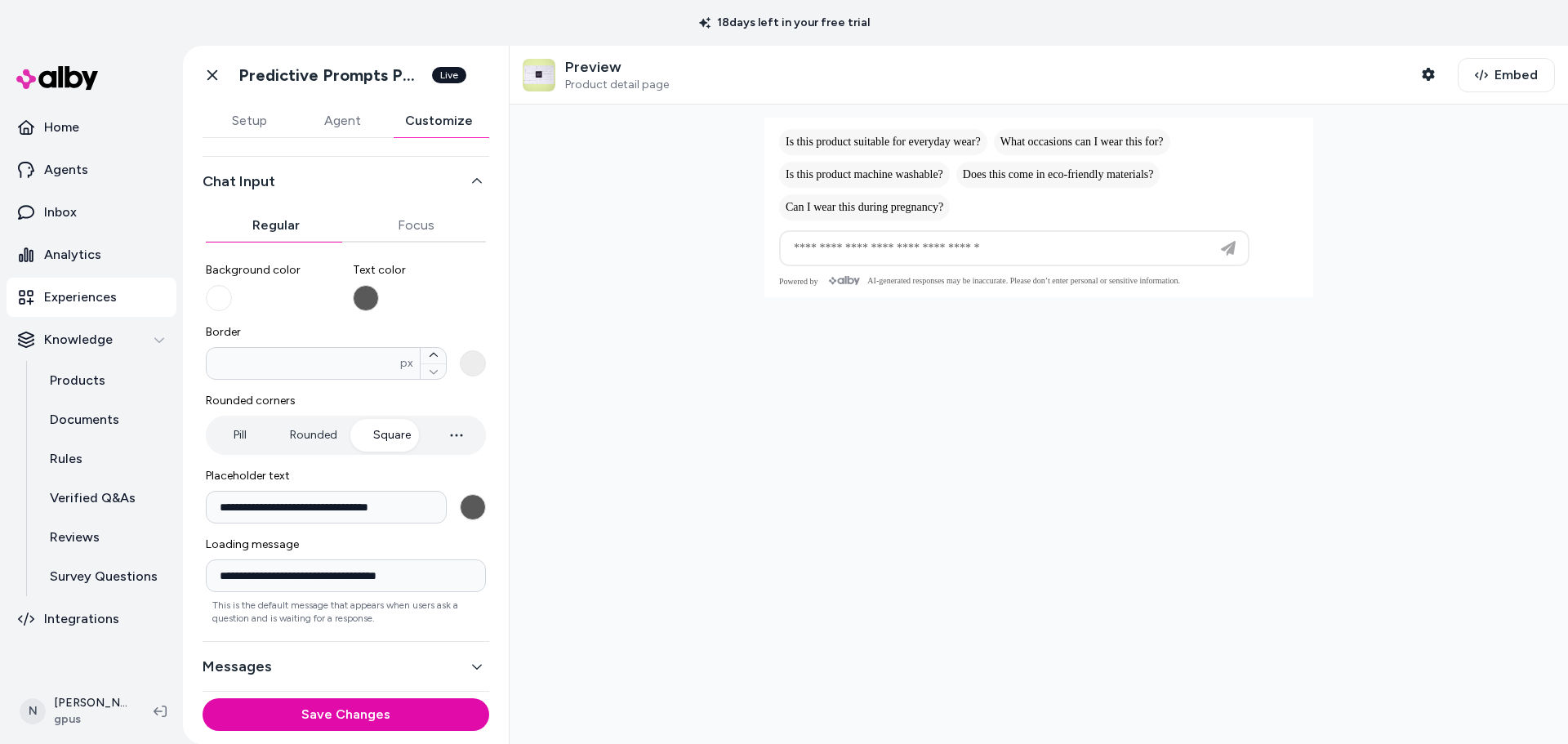
click at [334, 658] on button "Messages" at bounding box center [346, 666] width 286 height 23
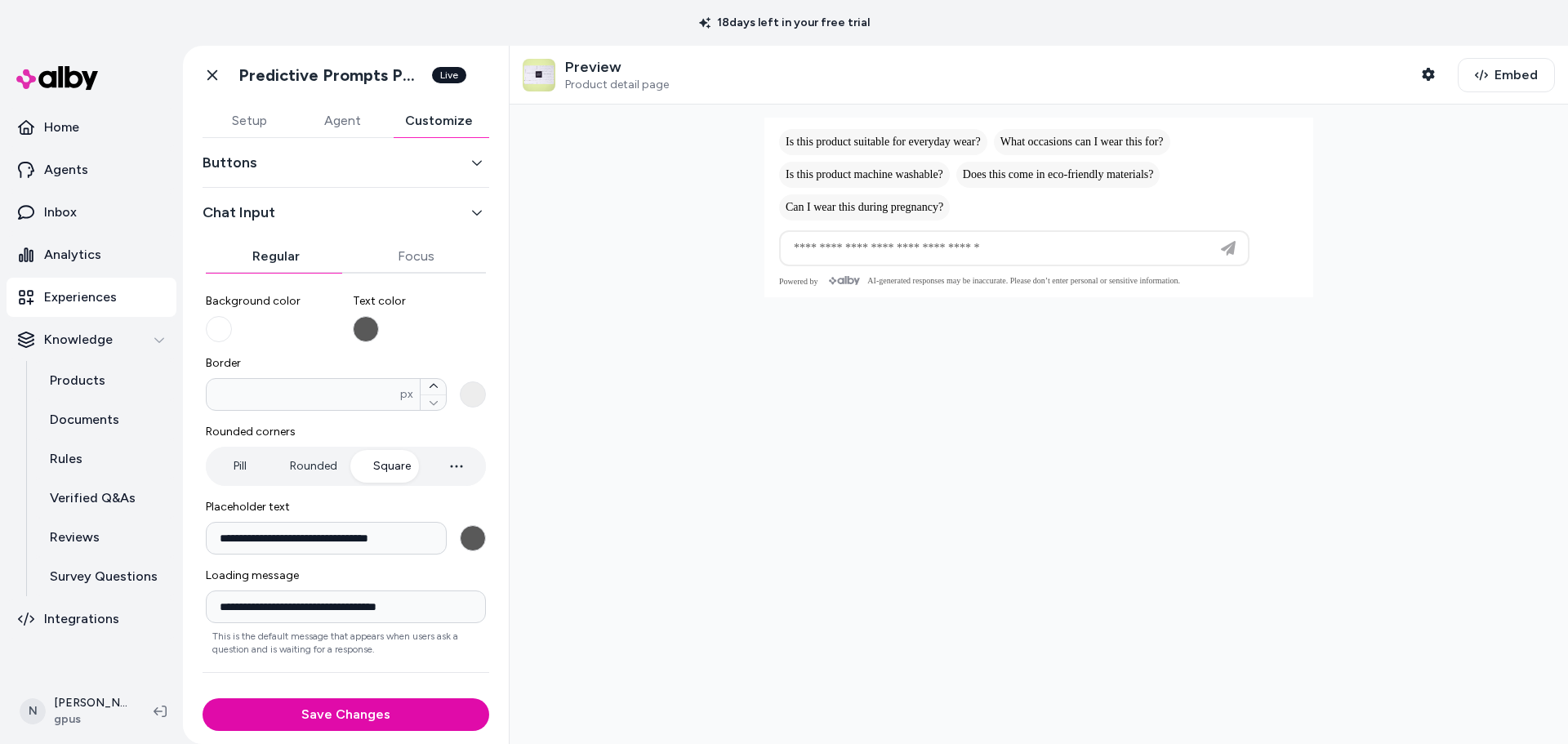
scroll to position [64, 0]
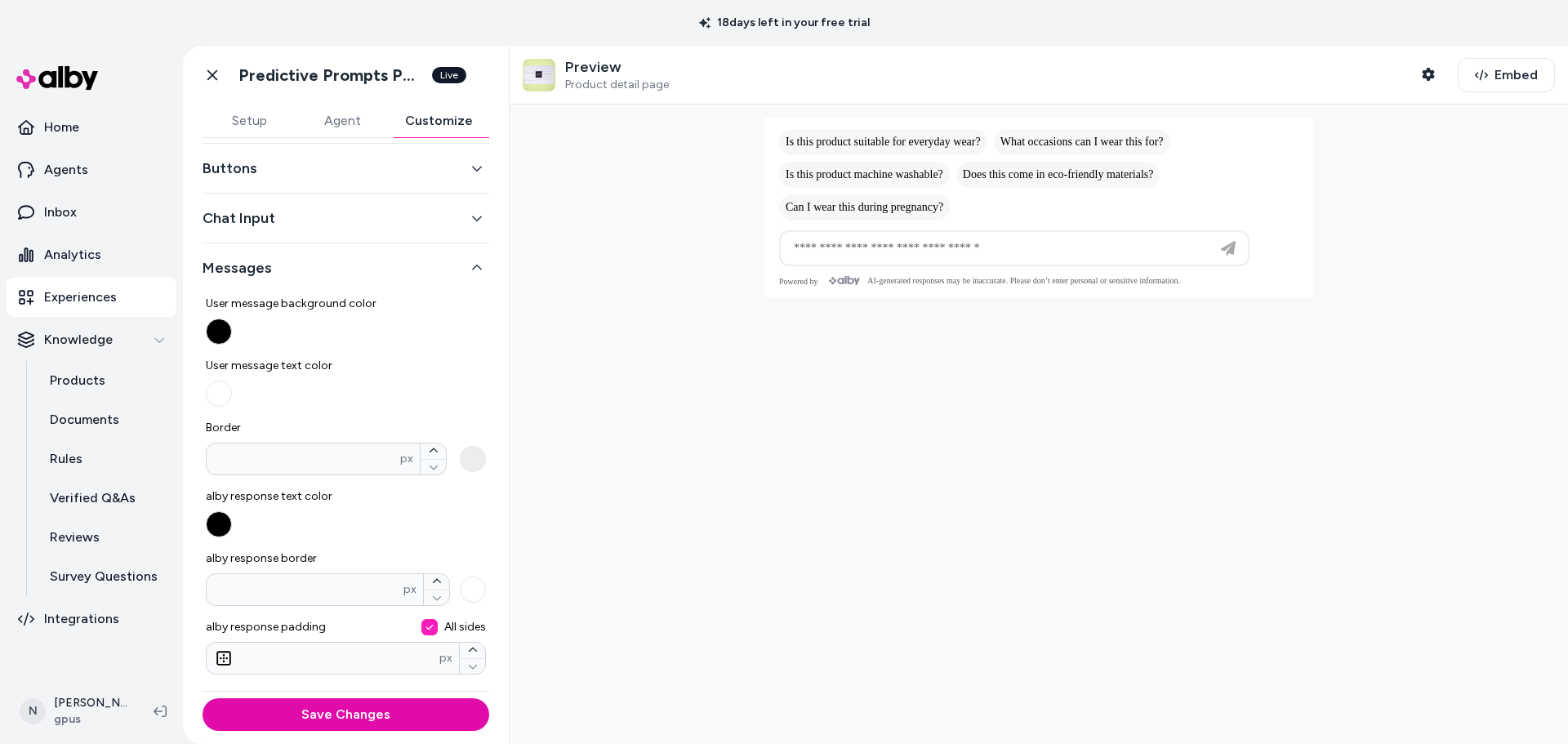
click at [985, 426] on div at bounding box center [1039, 424] width 1059 height 640
click at [61, 135] on p "Home" at bounding box center [61, 127] width 35 height 20
